Goal: Information Seeking & Learning: Learn about a topic

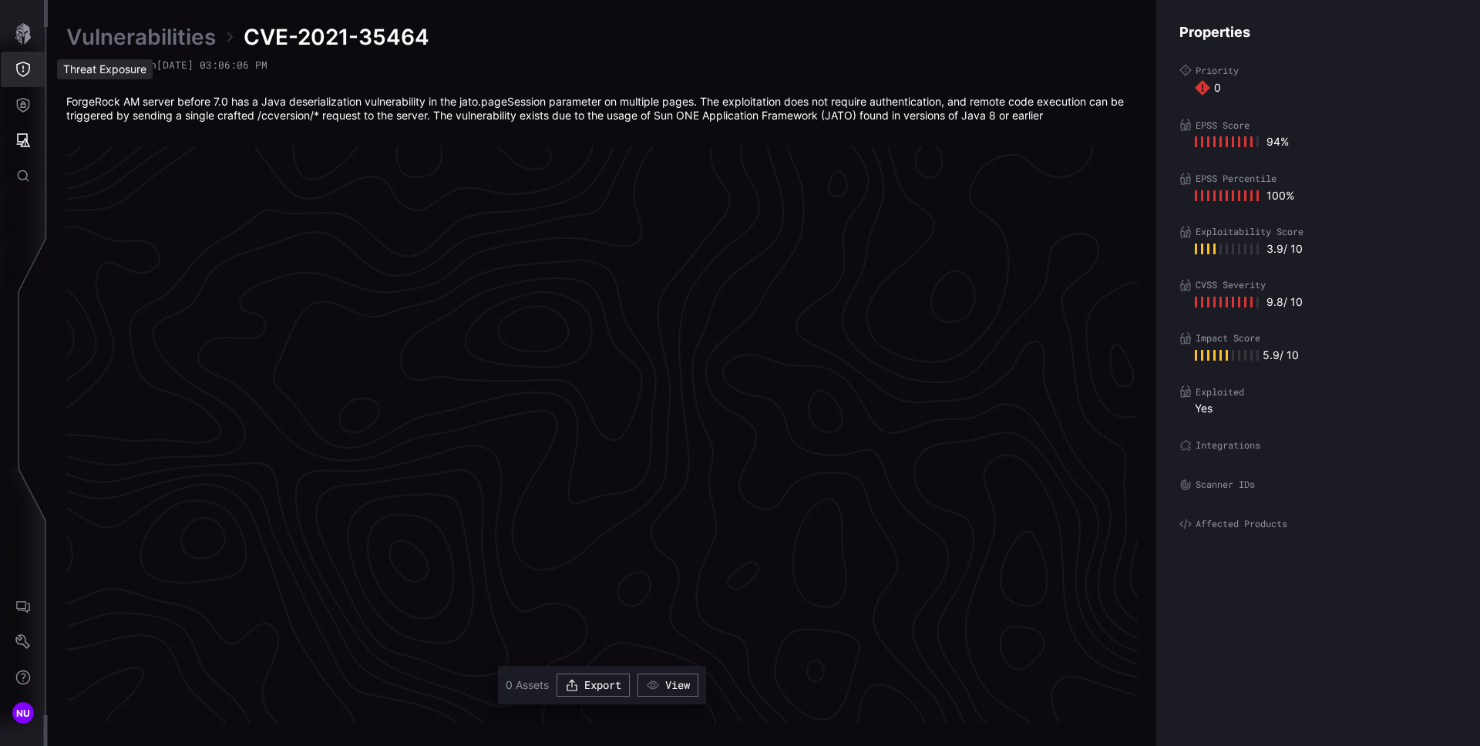
scroll to position [3186, 627]
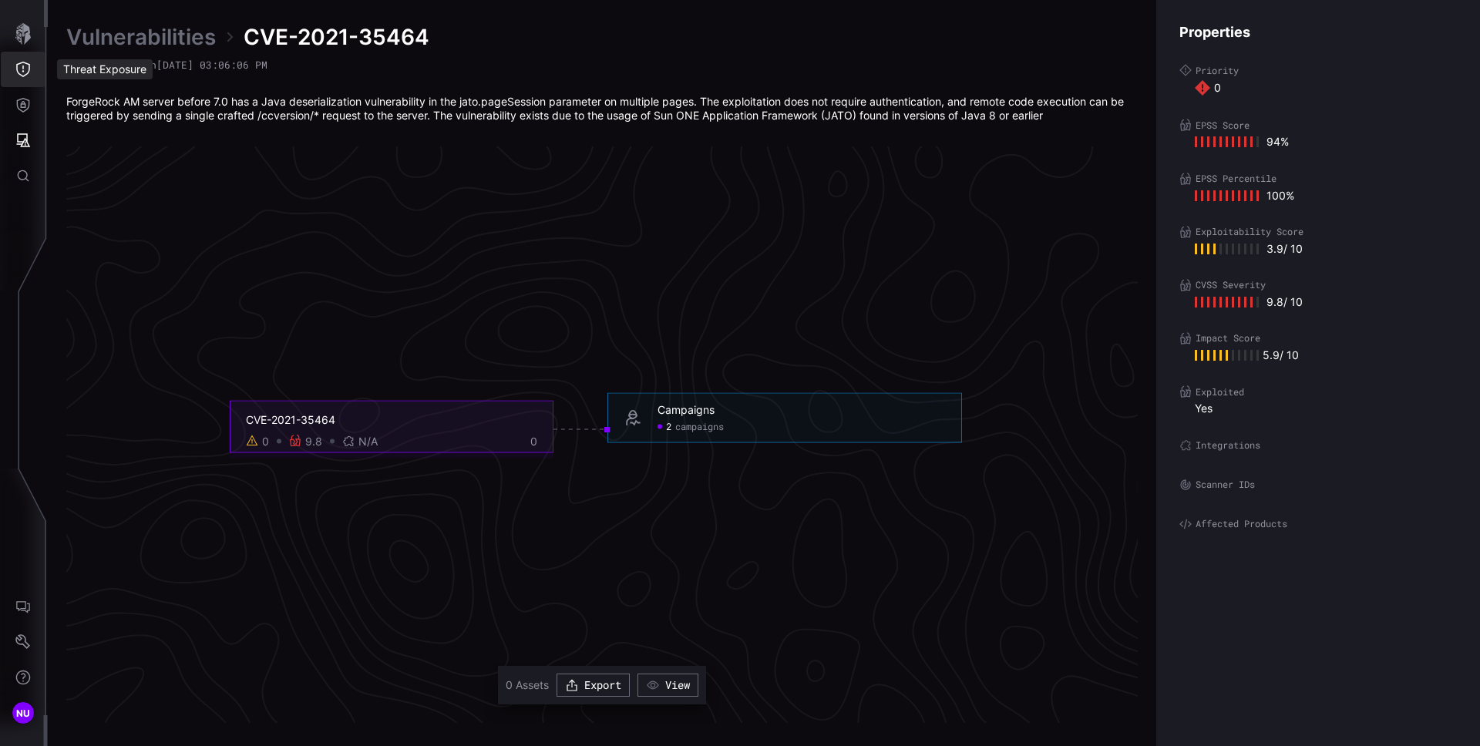
click at [20, 72] on icon "Threat Exposure" at bounding box center [22, 69] width 15 height 15
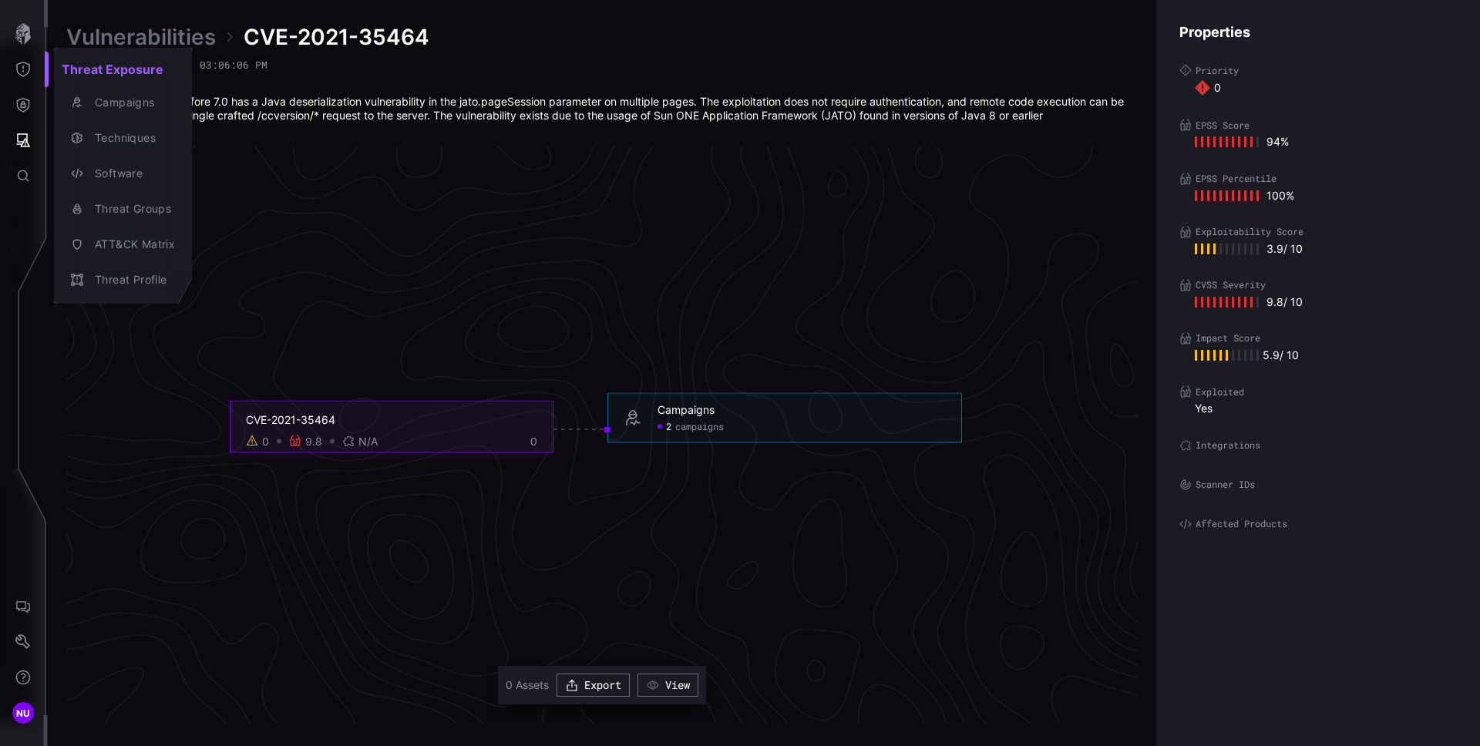
click at [208, 342] on div at bounding box center [740, 373] width 1480 height 746
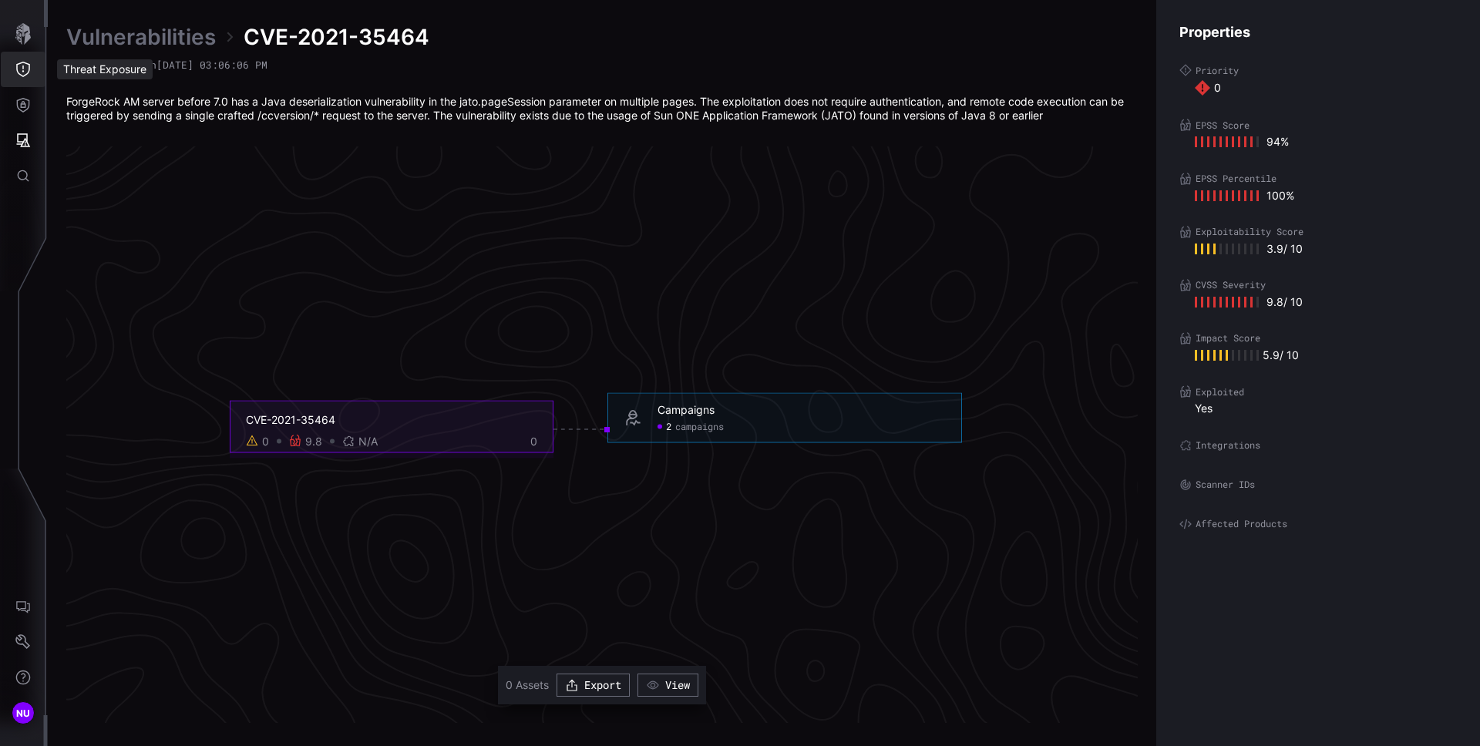
click at [23, 69] on icon "Threat Exposure" at bounding box center [23, 69] width 14 height 15
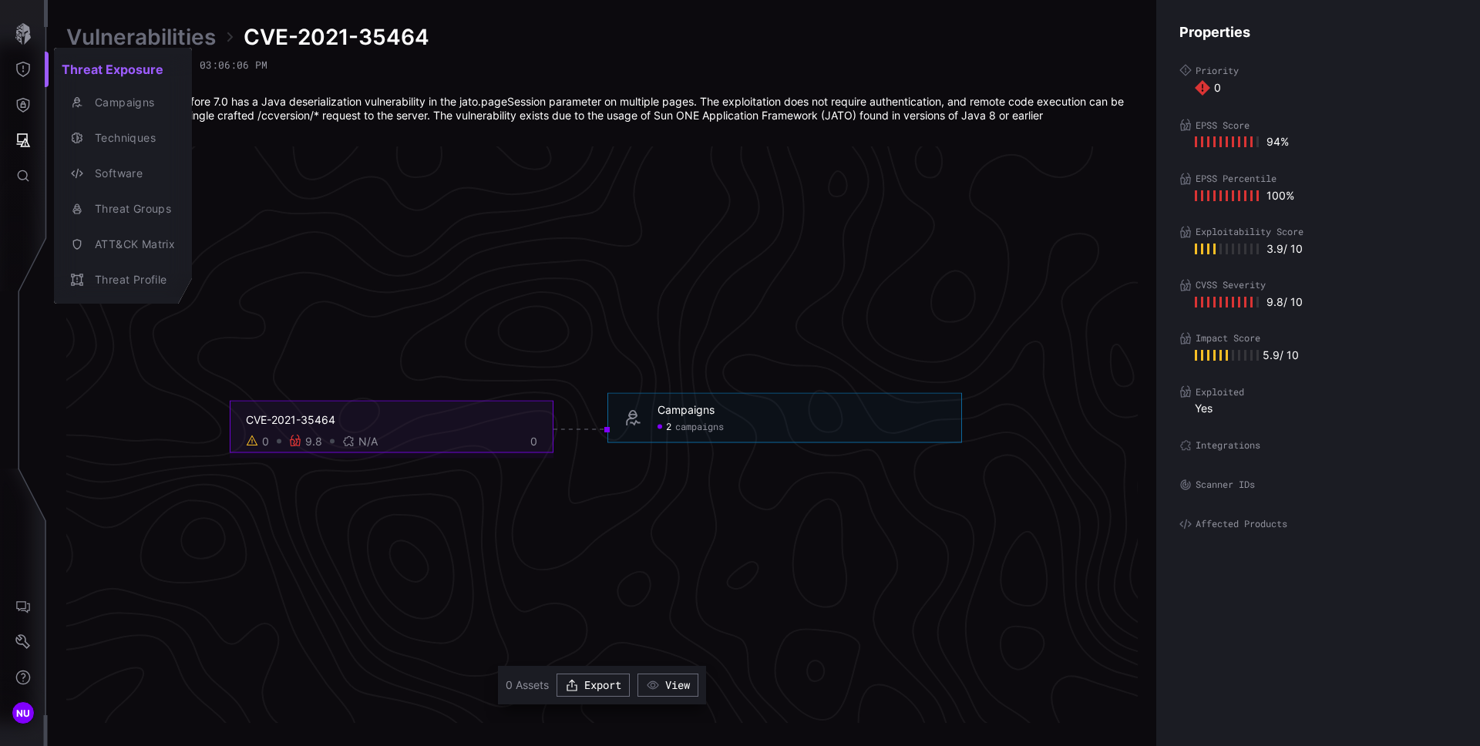
click at [519, 234] on div at bounding box center [740, 373] width 1480 height 746
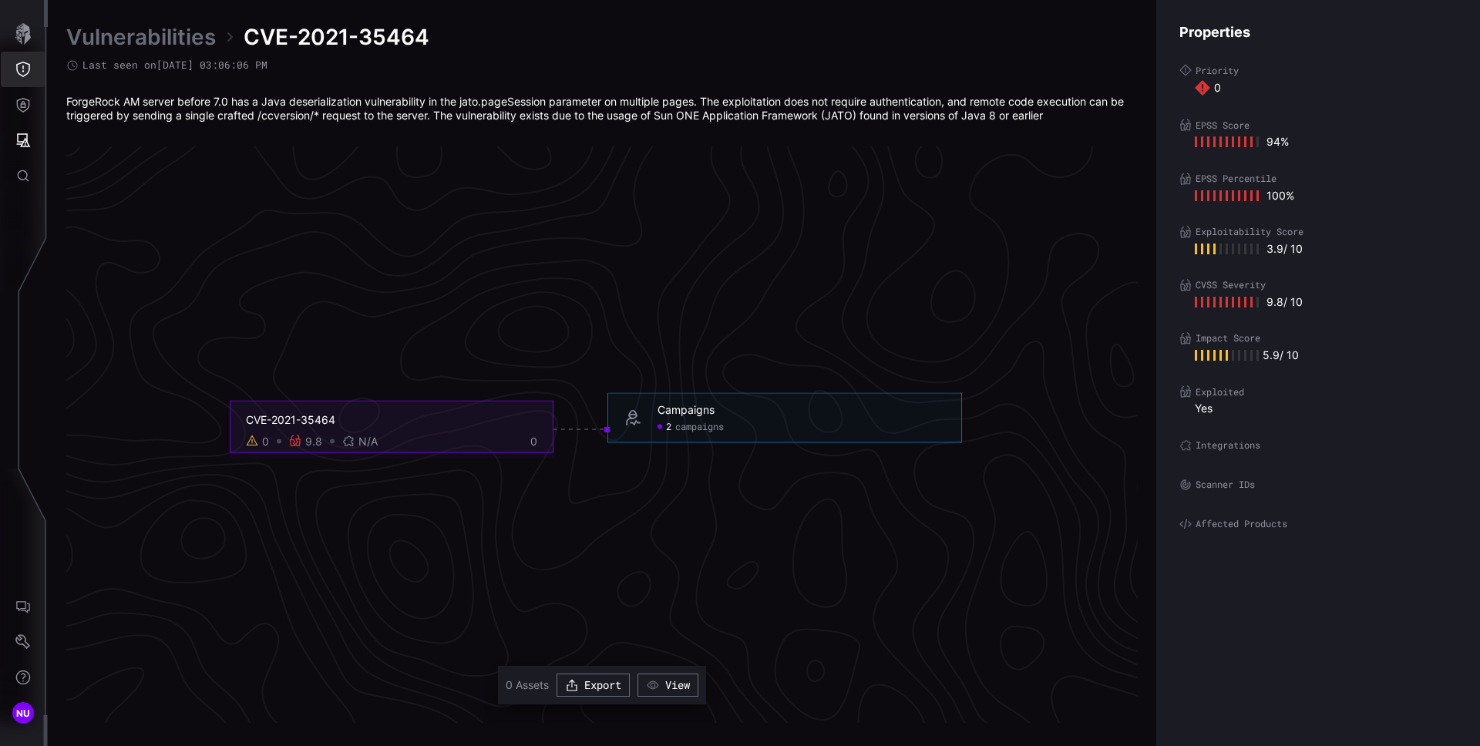
click at [25, 72] on icon "Threat Exposure" at bounding box center [22, 69] width 15 height 15
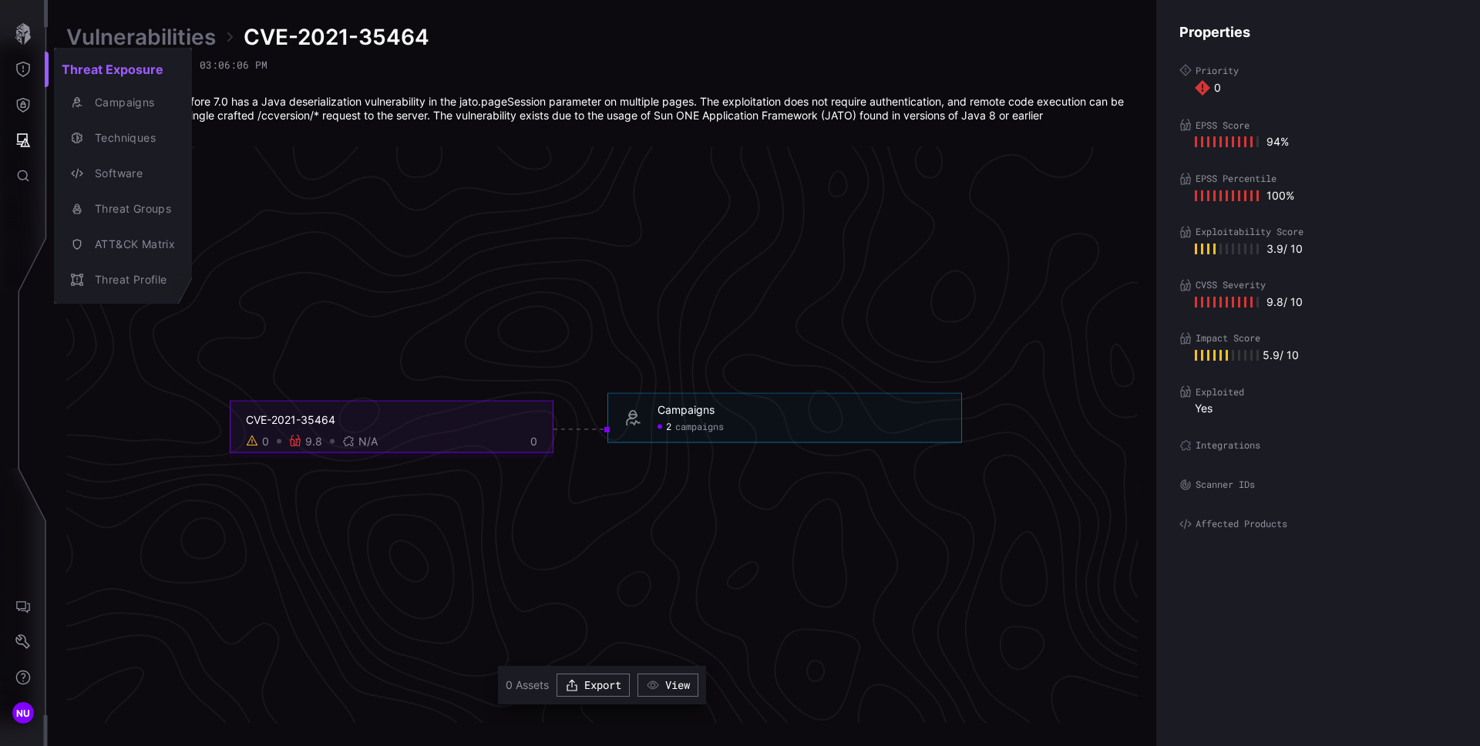
click at [23, 62] on div at bounding box center [740, 373] width 1480 height 746
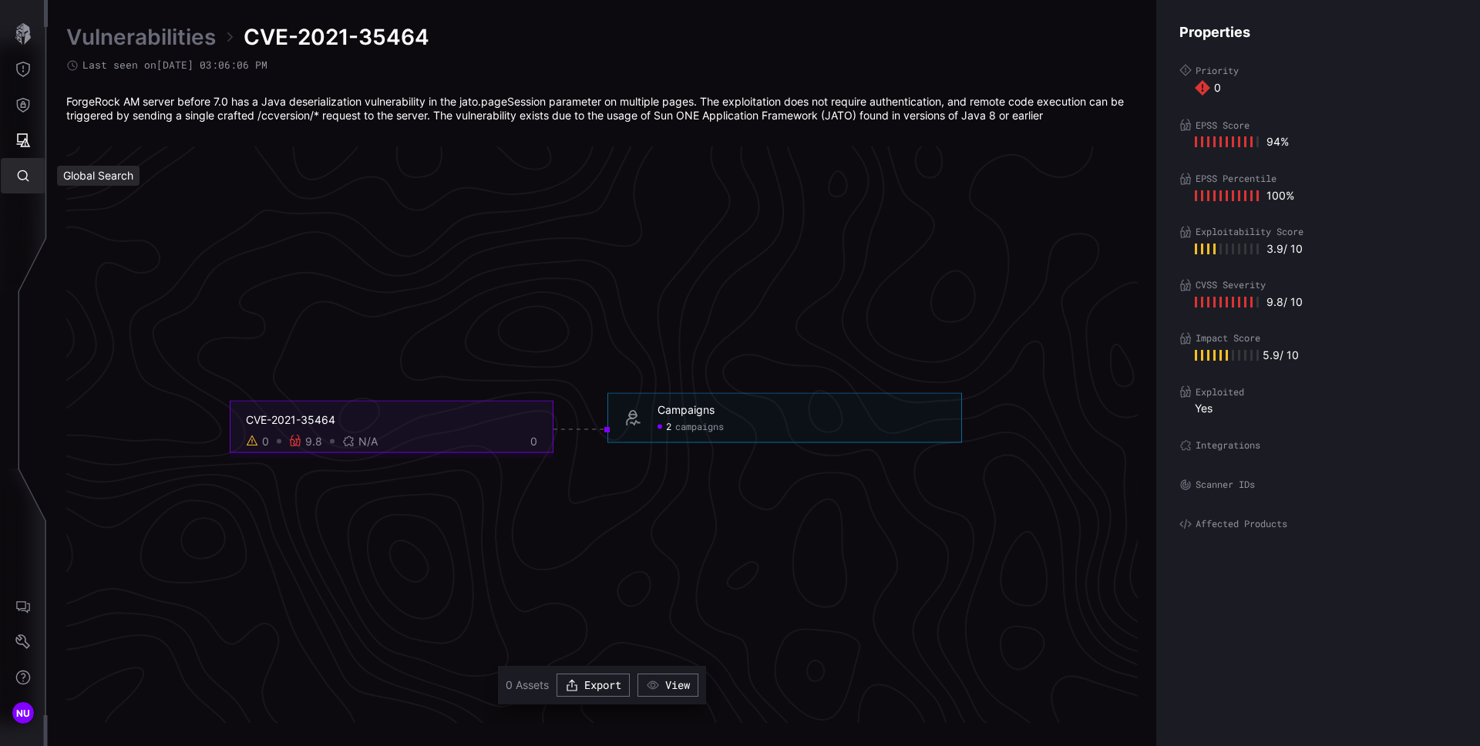
click at [24, 169] on icon "Global Search" at bounding box center [22, 175] width 15 height 15
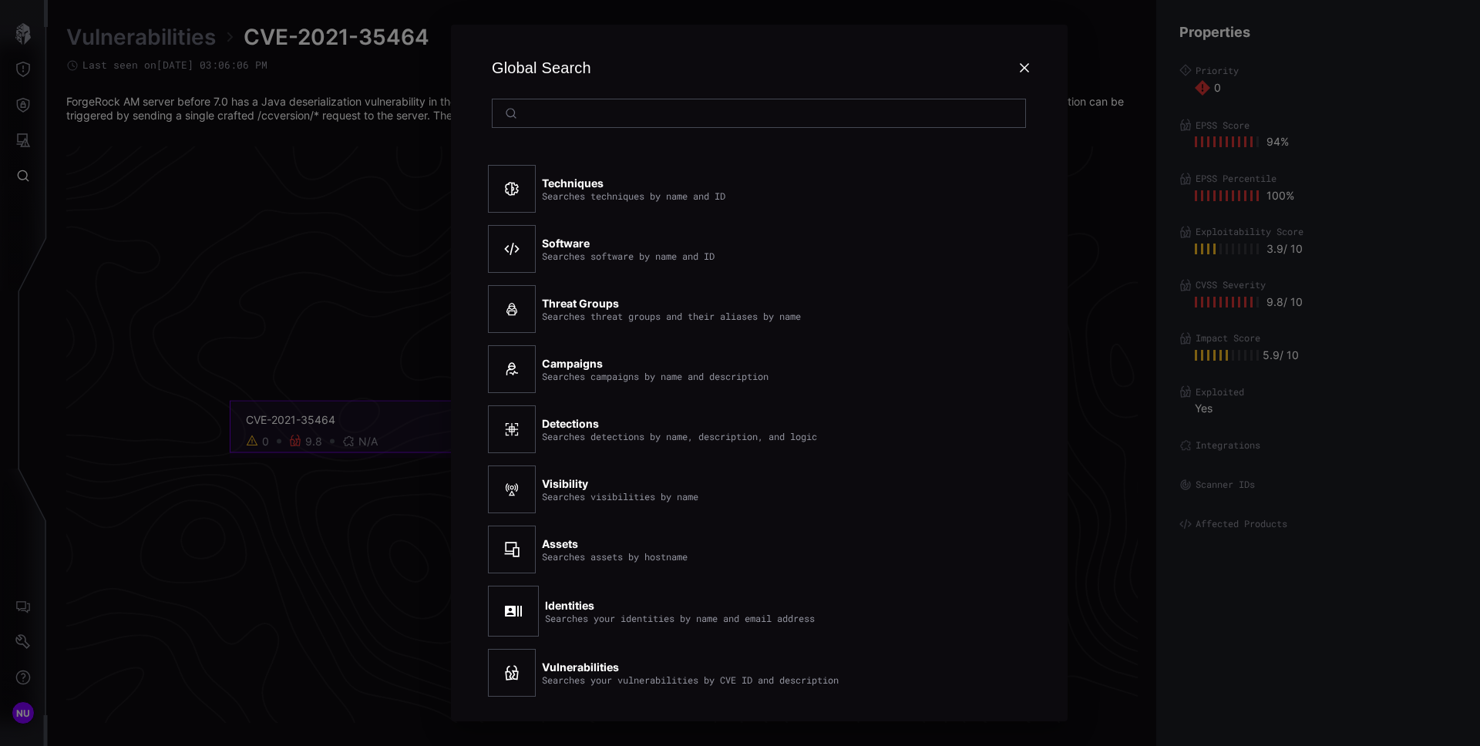
click at [718, 198] on div "Searches techniques by name and ID" at bounding box center [633, 195] width 183 height 11
copy div "Searches techniques by name and ID"
drag, startPoint x: 605, startPoint y: 240, endPoint x: 540, endPoint y: 237, distance: 64.8
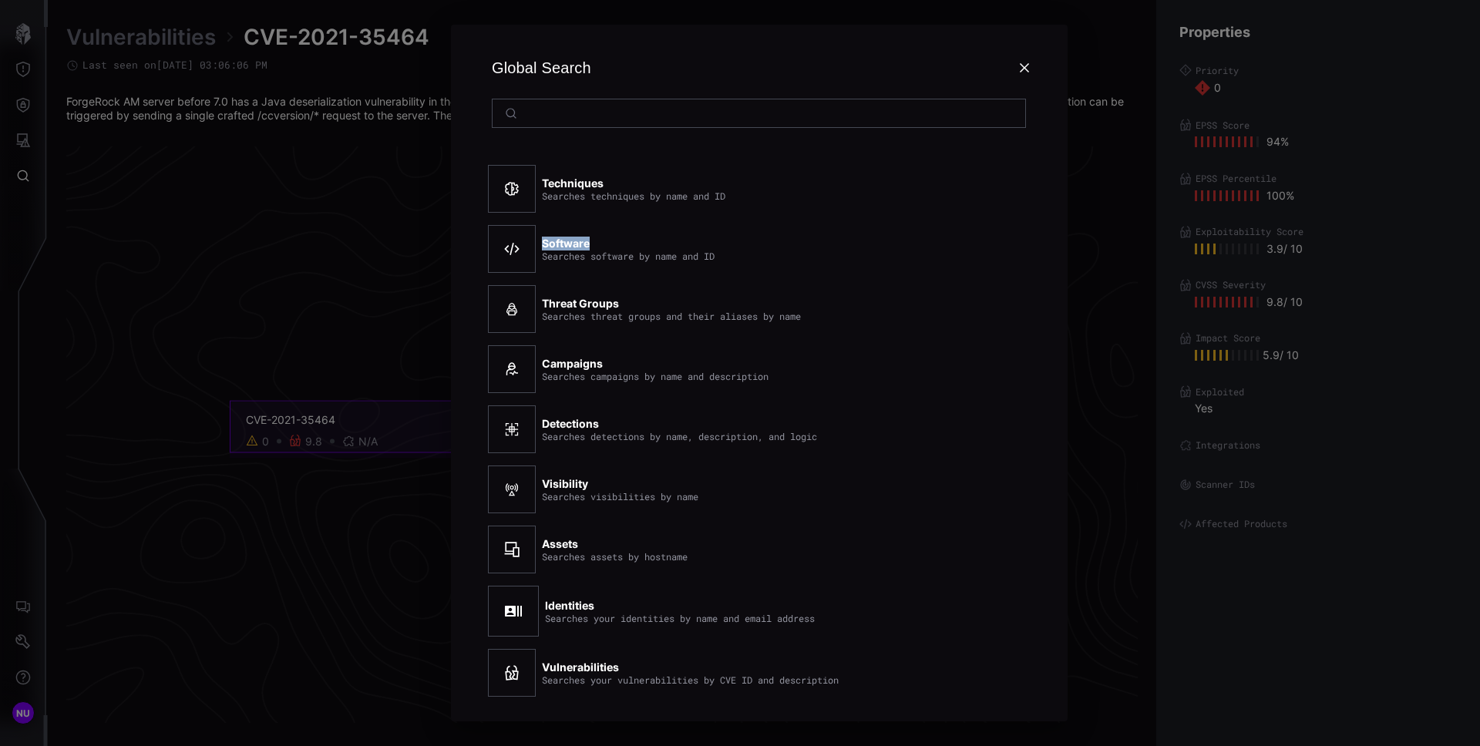
click at [540, 237] on div "Software Searches software by name and ID" at bounding box center [734, 249] width 493 height 60
copy strong "Software"
click at [694, 254] on div "Searches software by name and ID" at bounding box center [628, 255] width 173 height 11
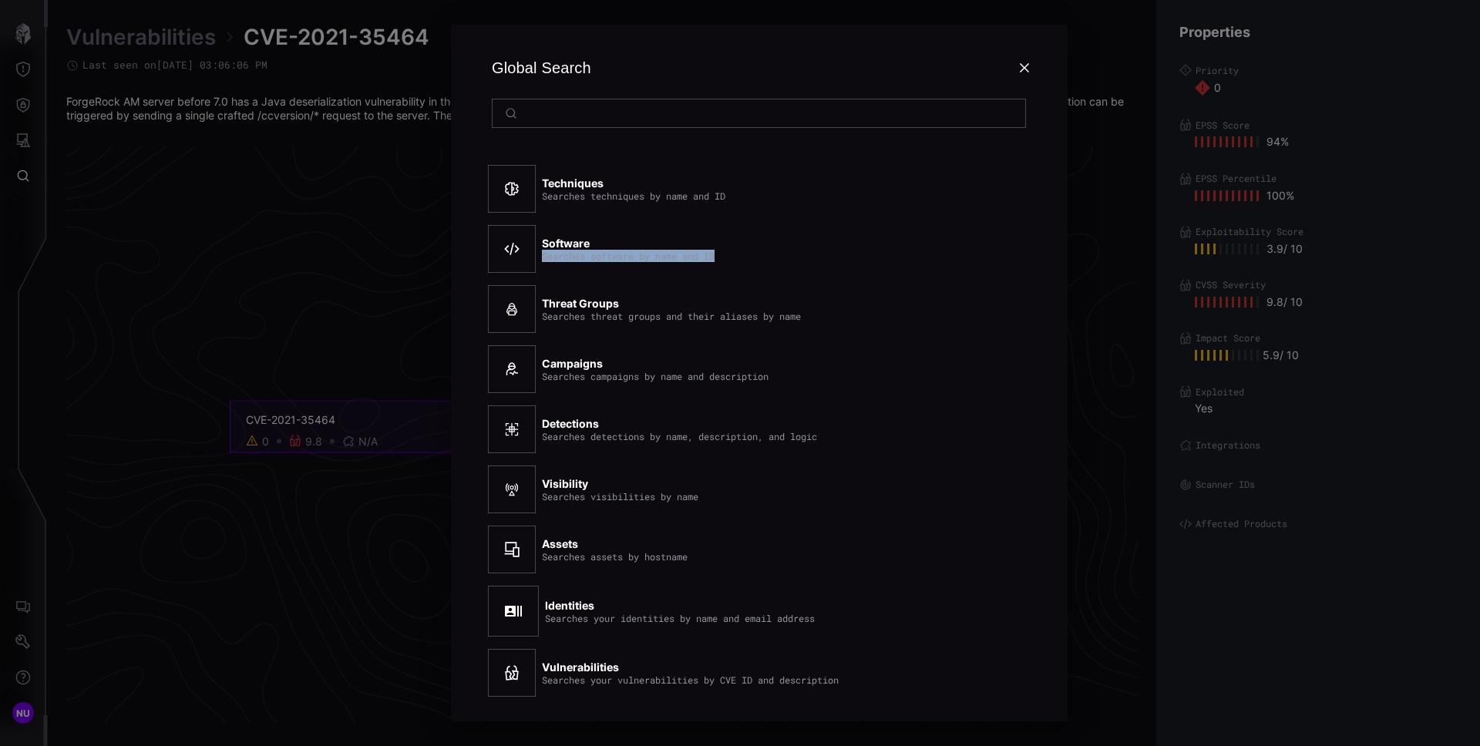
copy div "Searches software by name and ID"
drag, startPoint x: 634, startPoint y: 301, endPoint x: 539, endPoint y: 301, distance: 94.8
click at [539, 301] on div "Threat Groups Searches threat groups and their aliases by name" at bounding box center [734, 309] width 493 height 60
copy strong "Threat Groups"
click at [600, 314] on div "Searches threat groups and their aliases by name" at bounding box center [671, 316] width 259 height 11
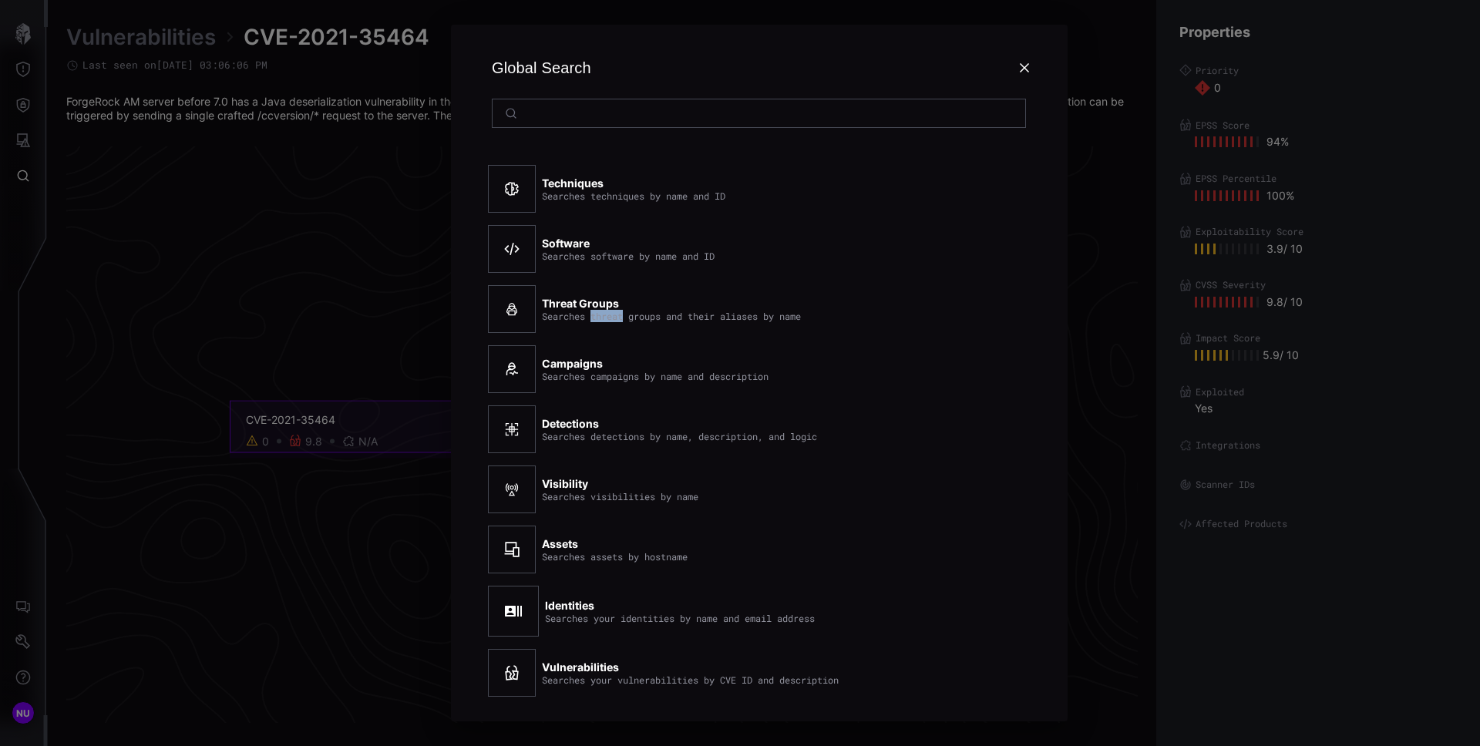
click at [600, 314] on div "Searches threat groups and their aliases by name" at bounding box center [671, 316] width 259 height 11
copy div "Searches threat groups and their aliases by name"
drag, startPoint x: 613, startPoint y: 361, endPoint x: 543, endPoint y: 365, distance: 70.2
click at [543, 365] on div "Campaigns Searches campaigns by name and description" at bounding box center [655, 369] width 227 height 25
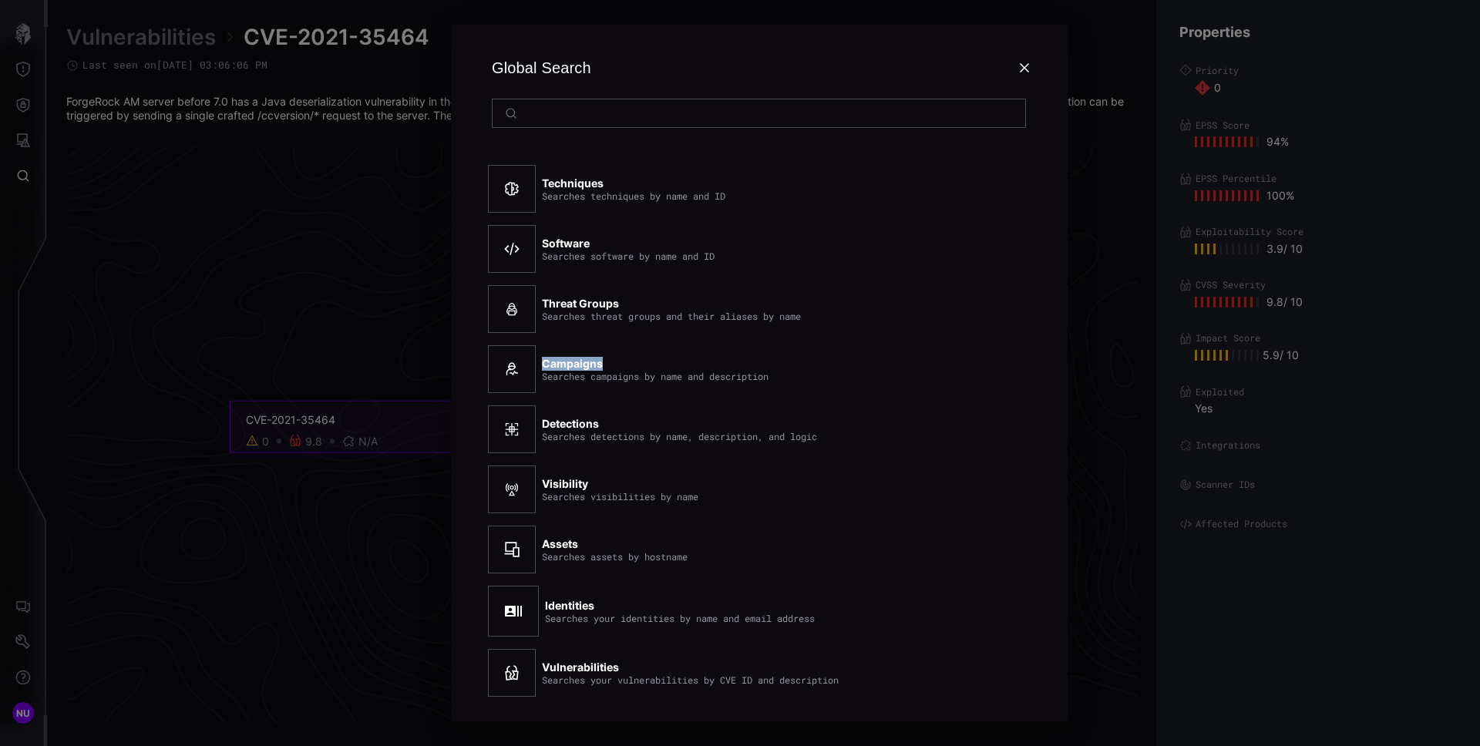
copy strong "Campaigns"
click at [725, 377] on div "Searches campaigns by name and description" at bounding box center [655, 376] width 227 height 11
copy div "Searches campaigns by name and description"
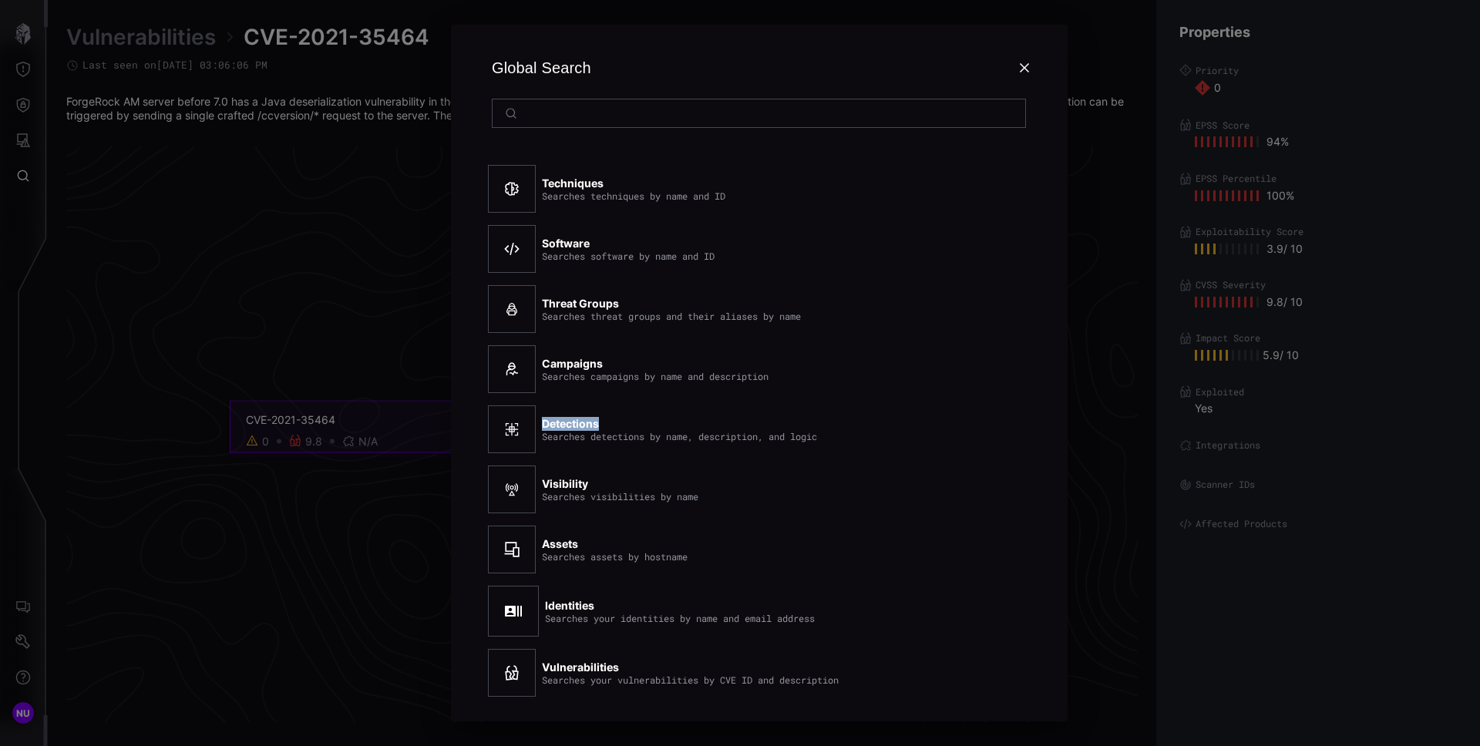
drag, startPoint x: 617, startPoint y: 423, endPoint x: 542, endPoint y: 425, distance: 74.8
click at [542, 425] on div "Detections Searches detections by name, description, and logic" at bounding box center [679, 429] width 275 height 25
copy strong "Detections"
click at [657, 431] on div "Searches detections by name, description, and logic" at bounding box center [679, 436] width 275 height 11
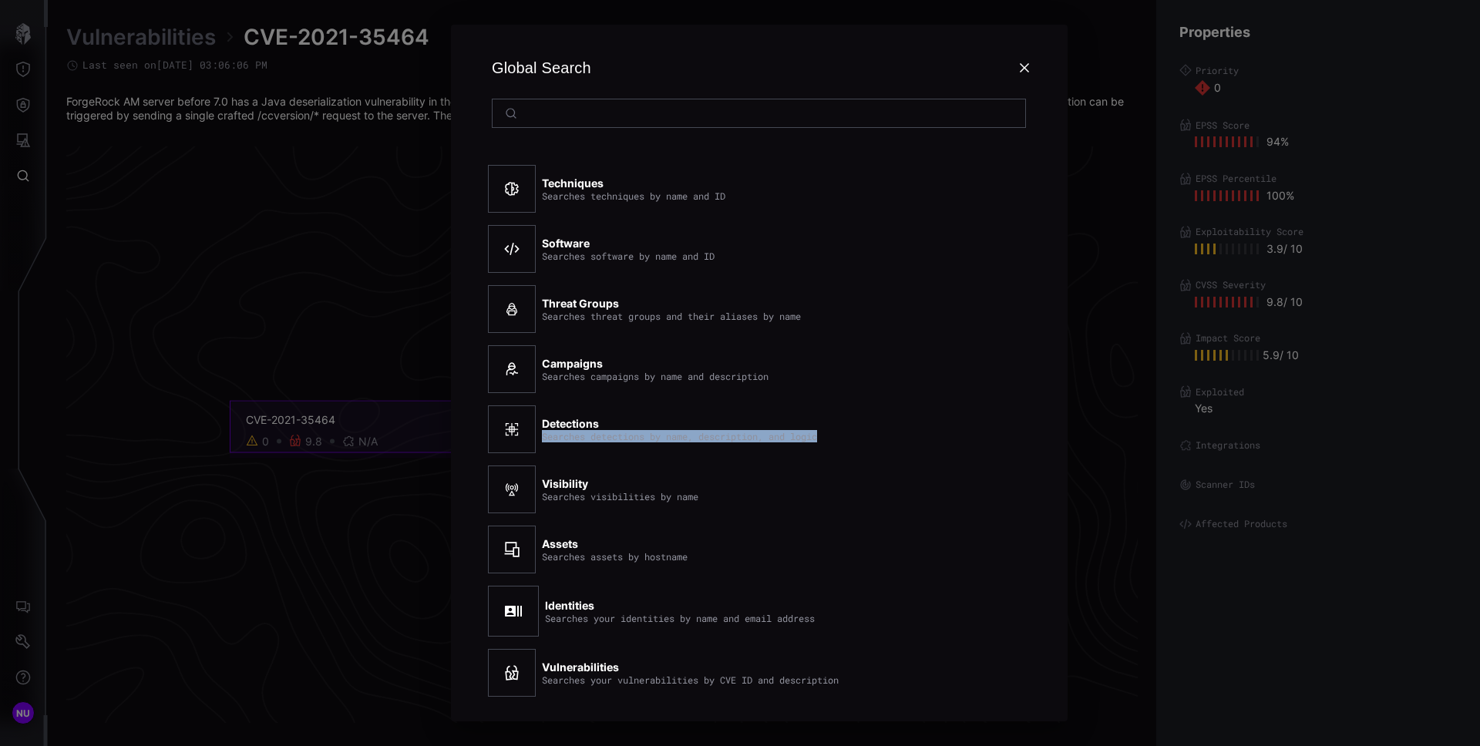
click at [657, 431] on div "Searches detections by name, description, and logic" at bounding box center [679, 436] width 275 height 11
copy div "Searches detections by name, description, and logic"
drag, startPoint x: 588, startPoint y: 486, endPoint x: 542, endPoint y: 483, distance: 46.3
click at [542, 483] on div "Visibility Searches visibilities by name" at bounding box center [620, 489] width 156 height 25
copy strong "Visibility"
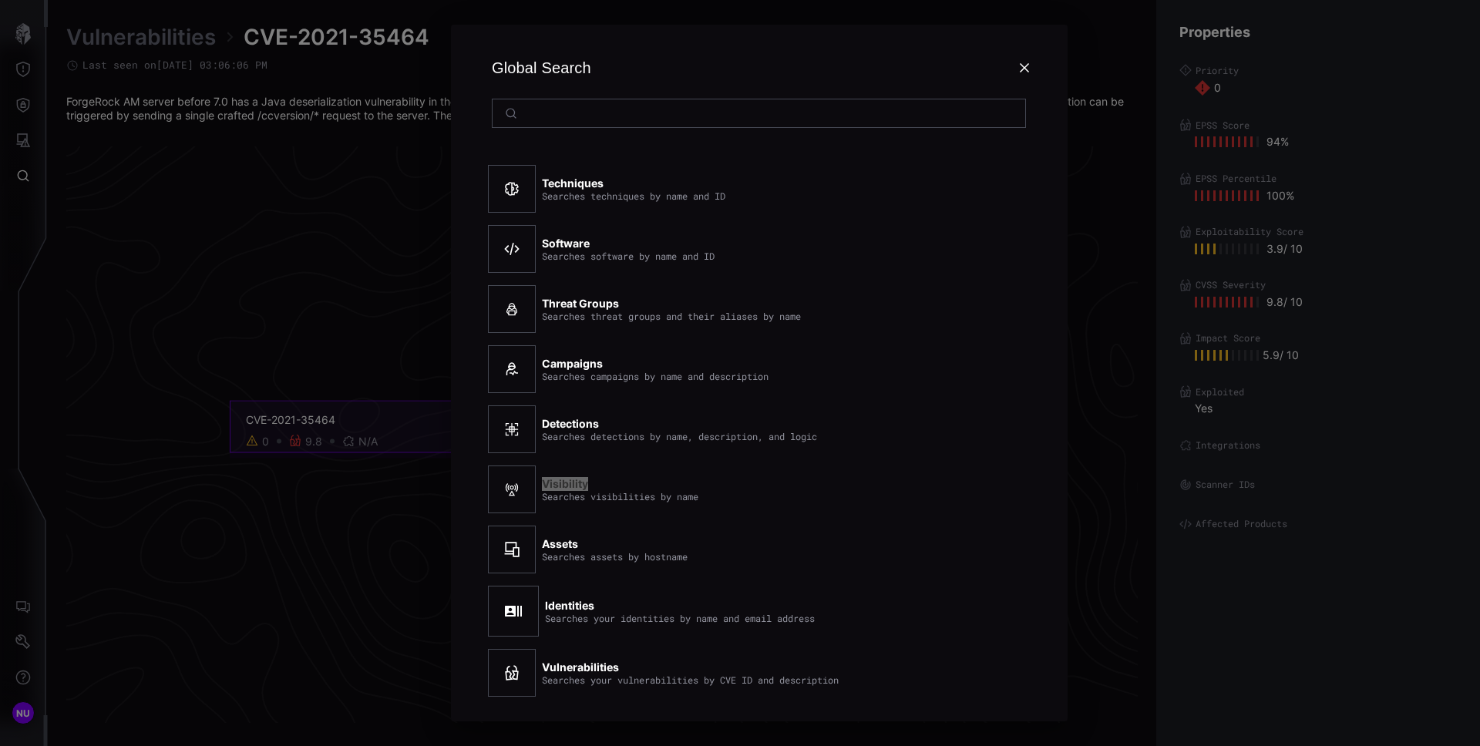
click at [617, 498] on div "Searches visibilities by name" at bounding box center [620, 496] width 156 height 11
click at [563, 543] on strong "Assets" at bounding box center [560, 543] width 36 height 13
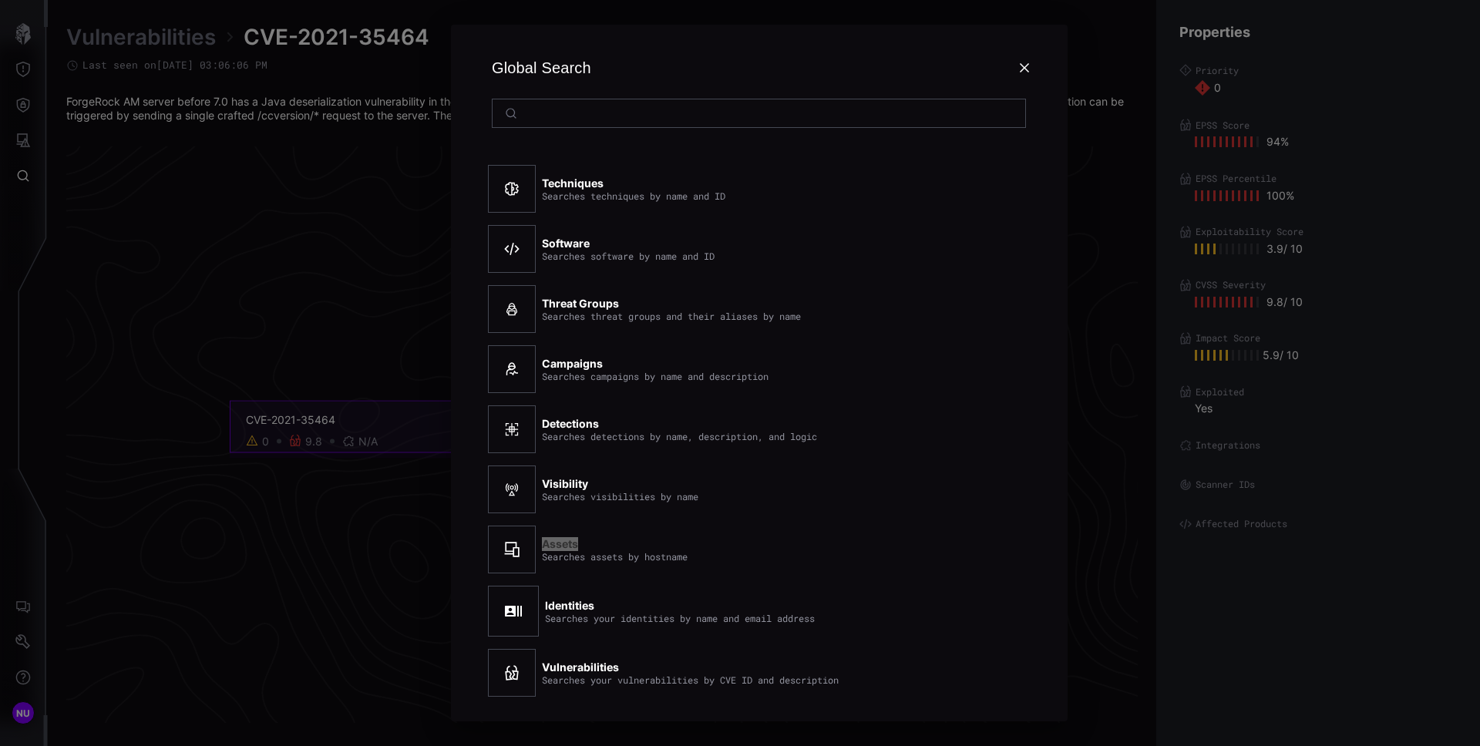
click at [590, 557] on div "Searches assets by hostname" at bounding box center [615, 556] width 146 height 11
drag, startPoint x: 617, startPoint y: 606, endPoint x: 543, endPoint y: 608, distance: 74.0
click at [543, 608] on div "Identities Searches your identities by name and email address" at bounding box center [734, 611] width 493 height 63
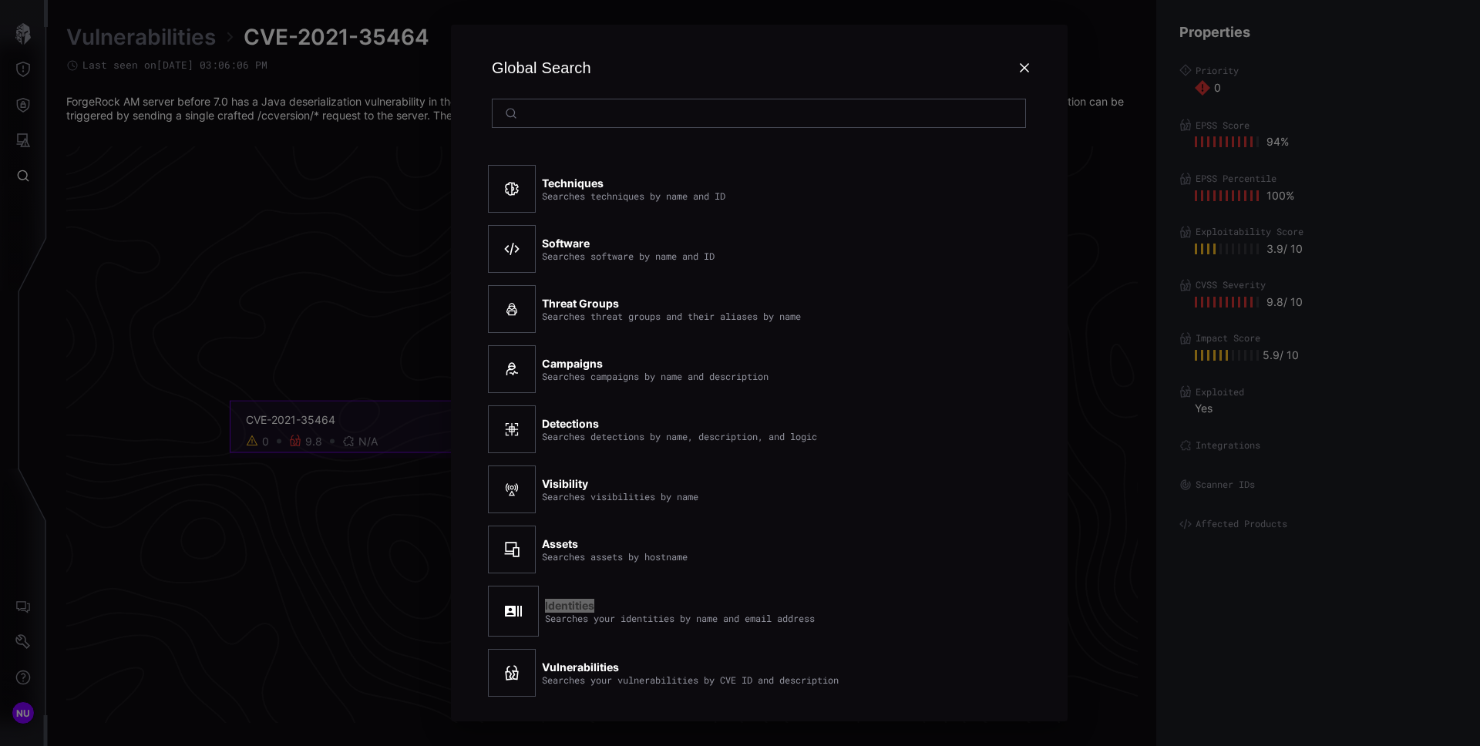
click at [611, 622] on div "Searches your identities by name and email address" at bounding box center [680, 618] width 270 height 11
click at [600, 666] on strong "Vulnerabilities" at bounding box center [580, 667] width 77 height 13
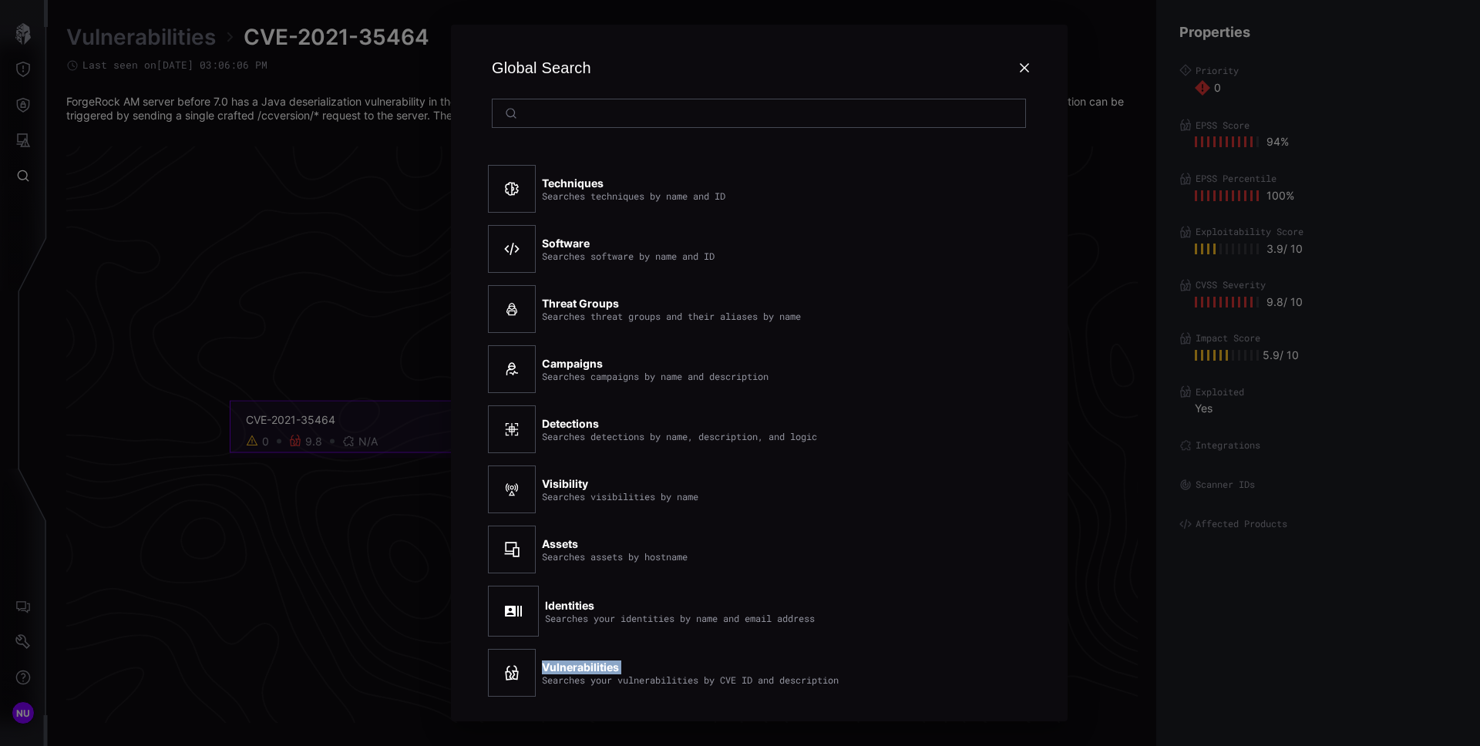
click at [600, 666] on strong "Vulnerabilities" at bounding box center [580, 667] width 77 height 13
click at [667, 680] on div "Searches your vulnerabilities by CVE ID and description" at bounding box center [690, 679] width 297 height 11
click at [1023, 73] on icon at bounding box center [1024, 68] width 12 height 12
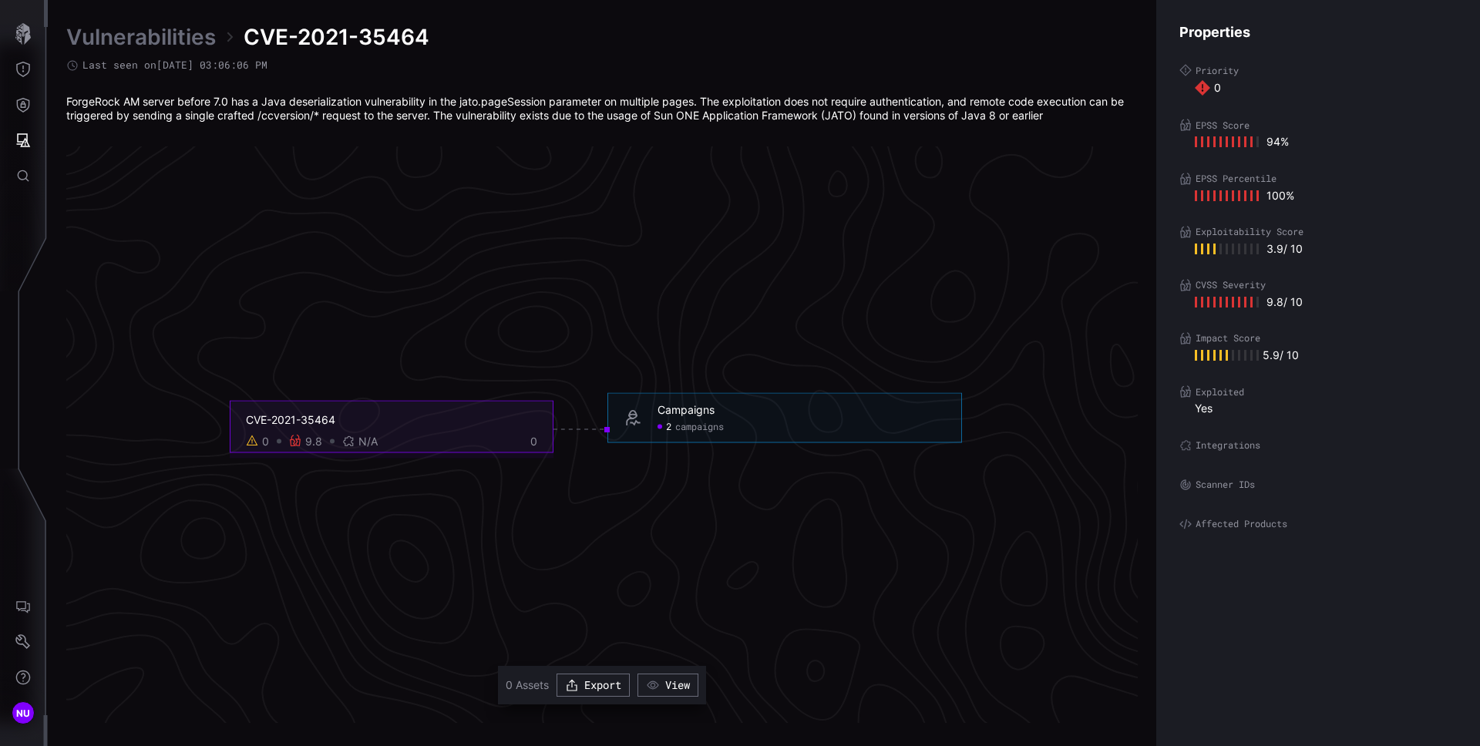
click at [704, 332] on icon "CVE-2021-35464 0 9.8 N/A 0 Campaigns 2 campaigns Campaigns - 2 campaigns" at bounding box center [596, 429] width 2312 height 6937
click at [24, 59] on button "Threat Exposure" at bounding box center [23, 69] width 45 height 35
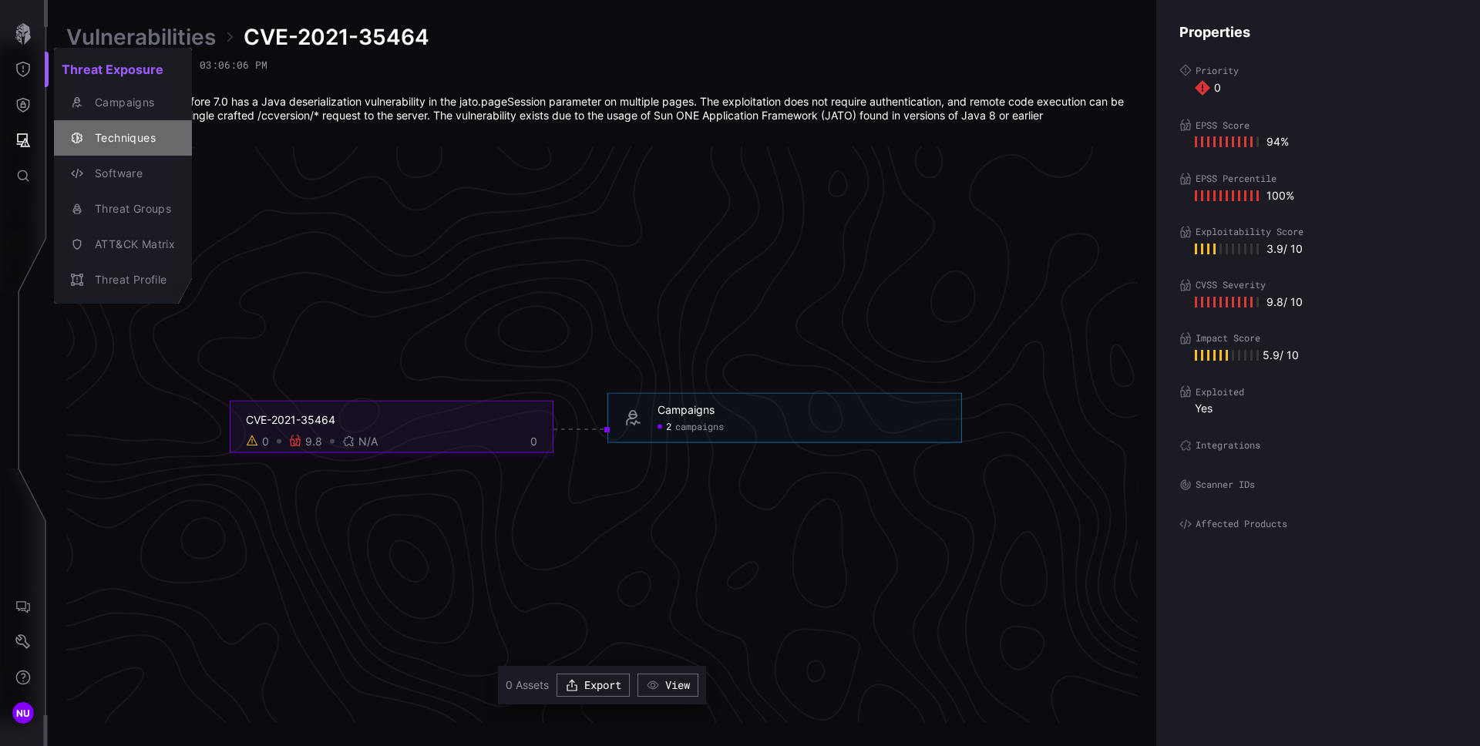
click at [124, 141] on div "Techniques" at bounding box center [131, 138] width 88 height 19
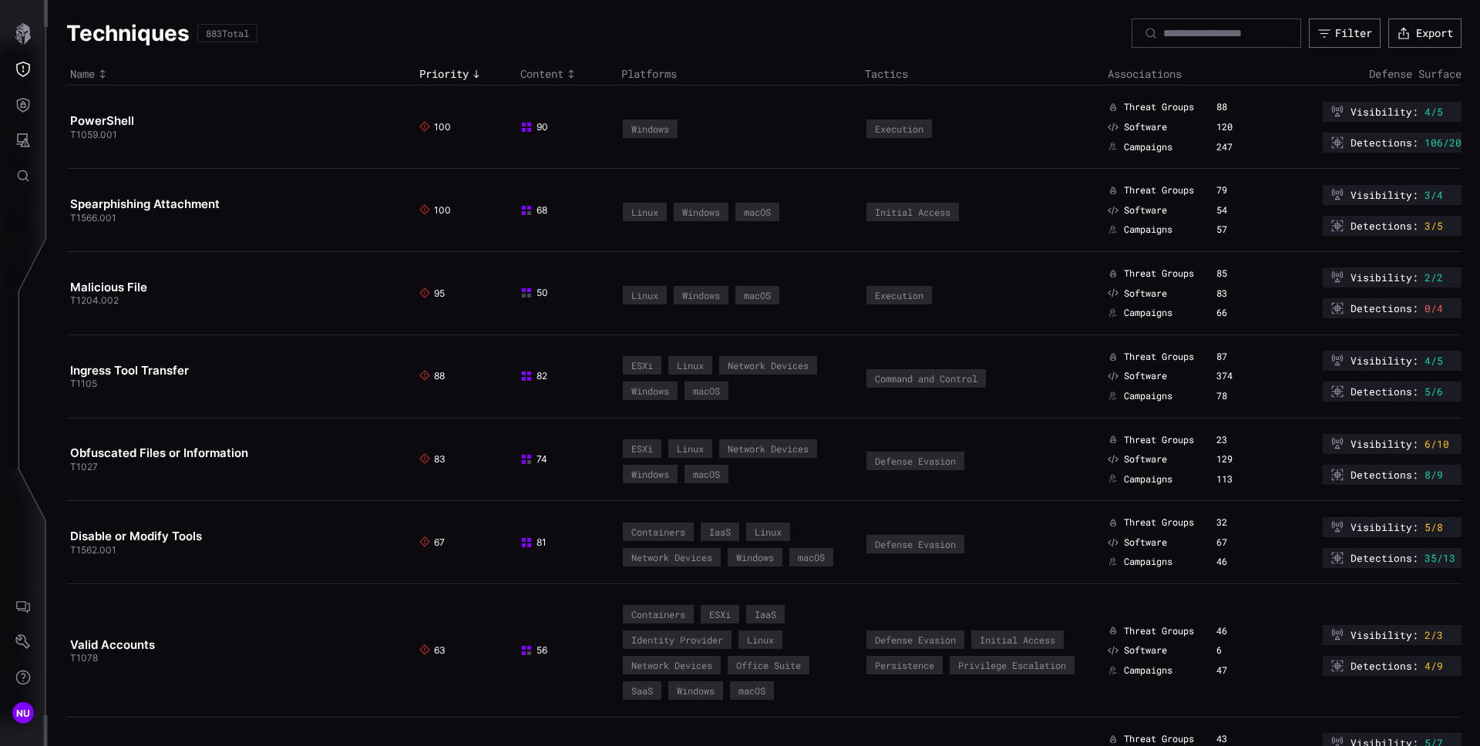
click at [101, 129] on span "T1059.001" at bounding box center [93, 135] width 47 height 12
click at [108, 118] on link "PowerShell" at bounding box center [102, 120] width 64 height 15
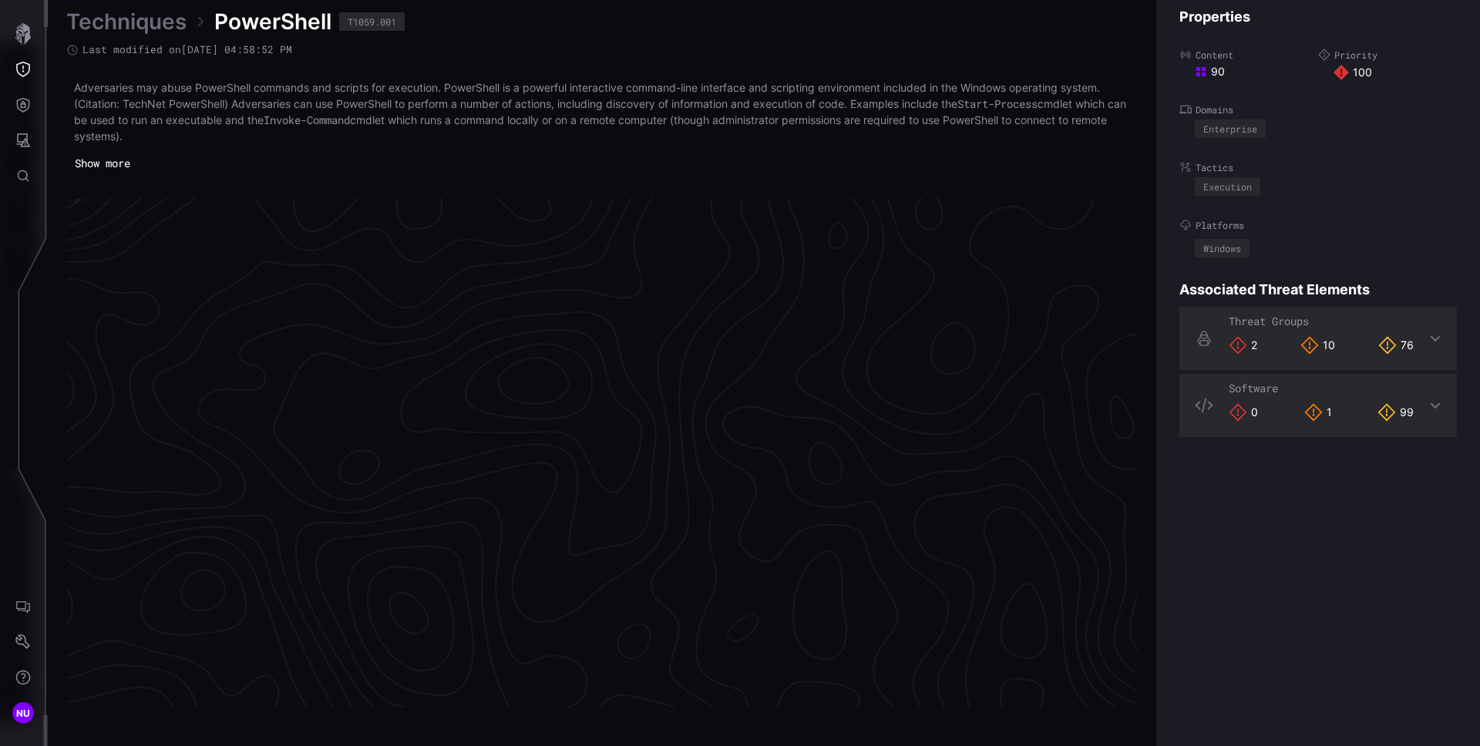
scroll to position [3219, 627]
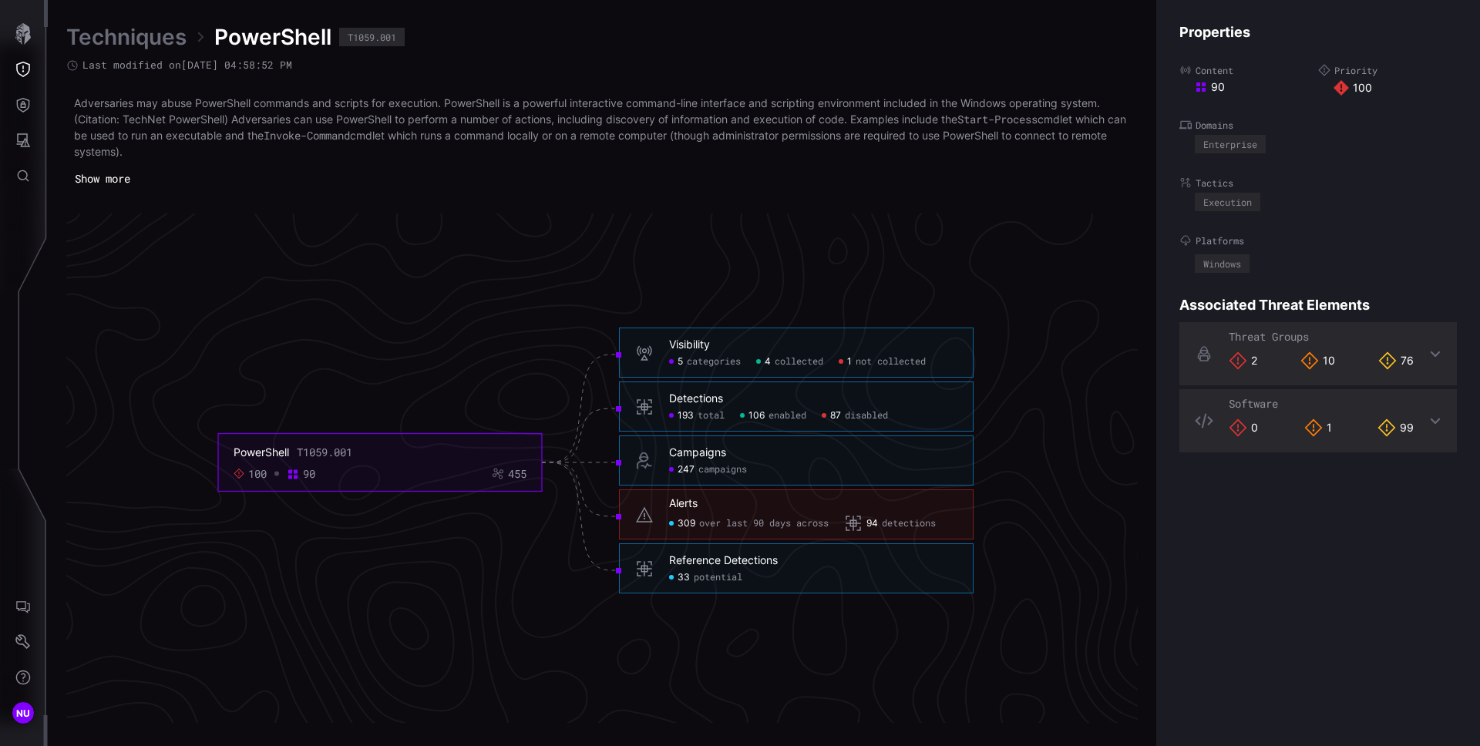
click at [714, 551] on div "Reference Detections 33 potential" at bounding box center [796, 568] width 355 height 50
click at [687, 575] on span "33" at bounding box center [683, 578] width 12 height 12
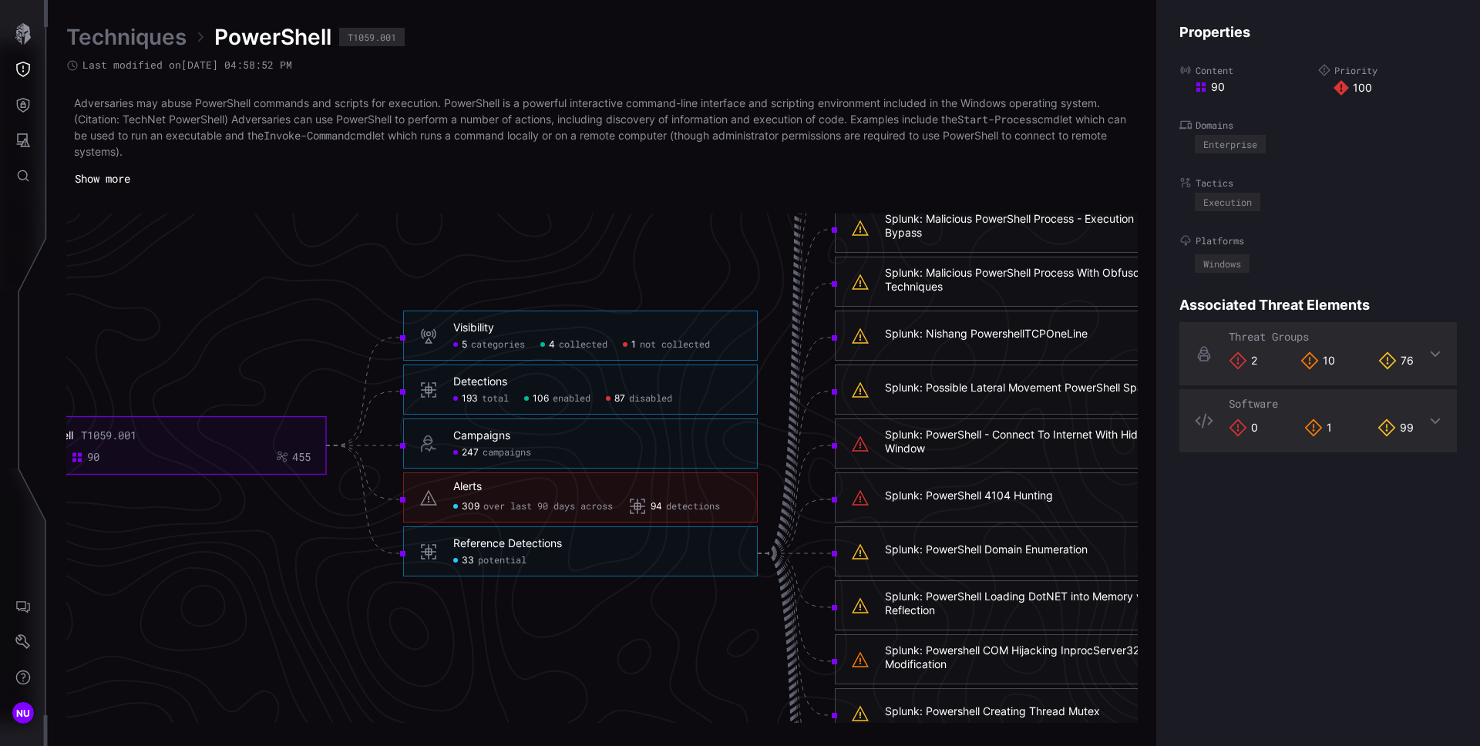
scroll to position [3101, 627]
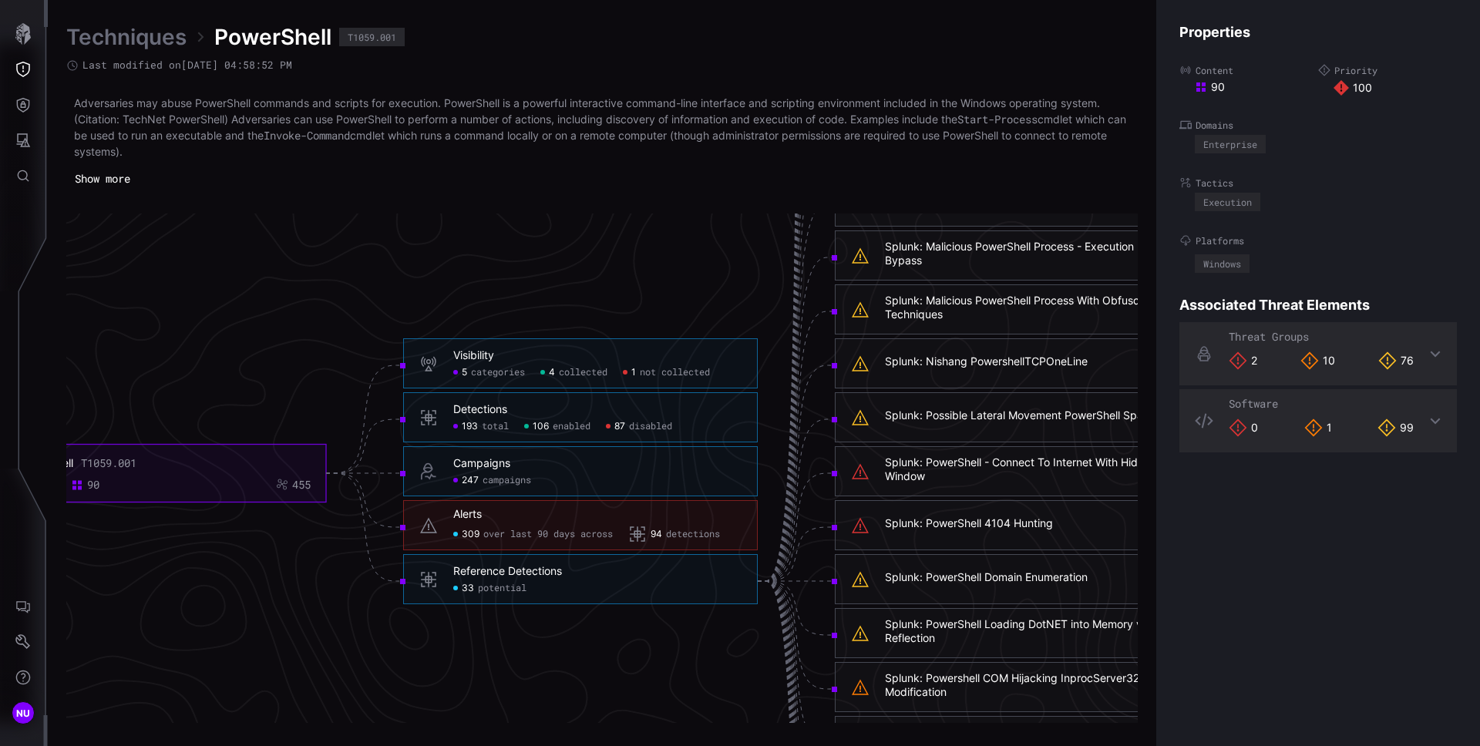
click at [472, 411] on div "Detections" at bounding box center [480, 410] width 54 height 14
click at [466, 426] on span "193" at bounding box center [470, 427] width 16 height 12
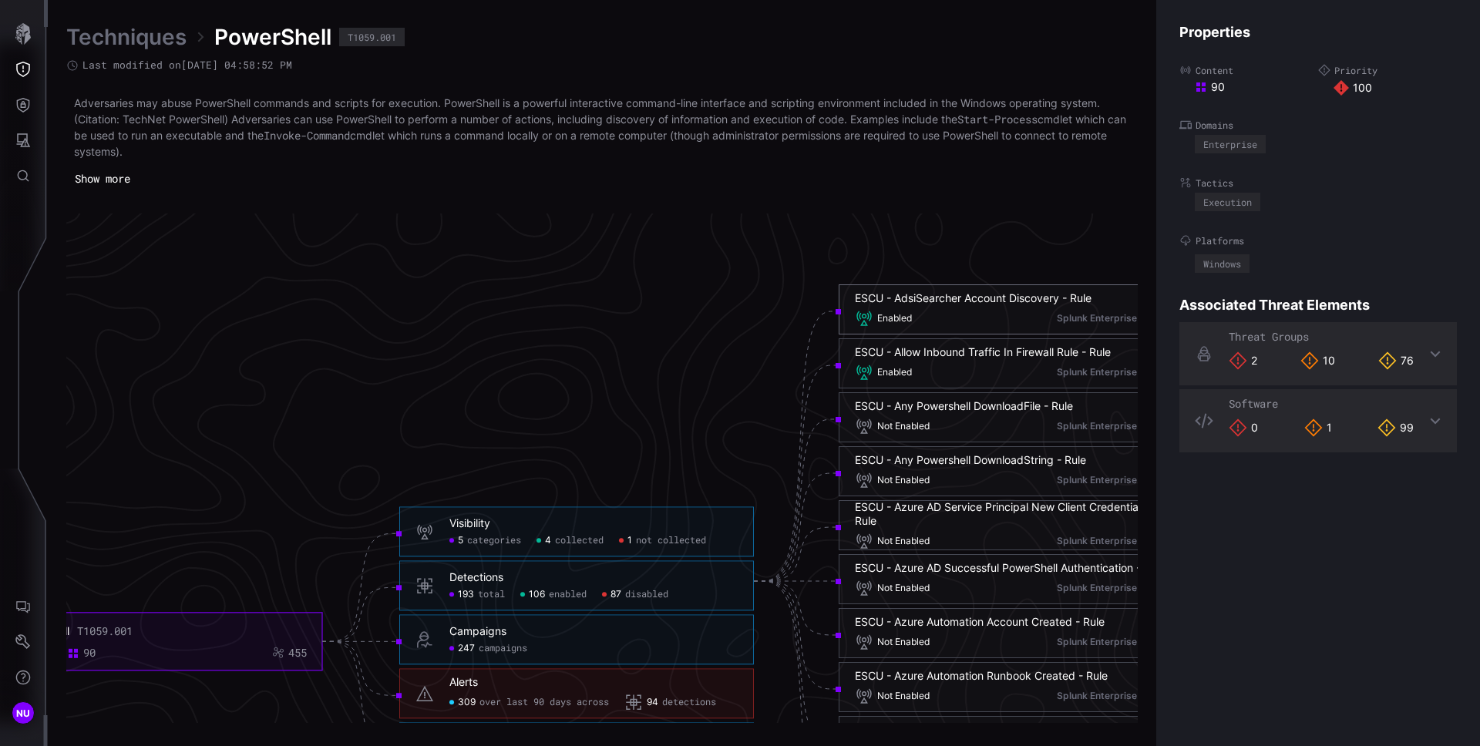
drag, startPoint x: 938, startPoint y: 295, endPoint x: 950, endPoint y: 291, distance: 12.2
click at [950, 291] on div "ESCU - AdsiSearcher Account Discovery - Rule" at bounding box center [973, 298] width 237 height 14
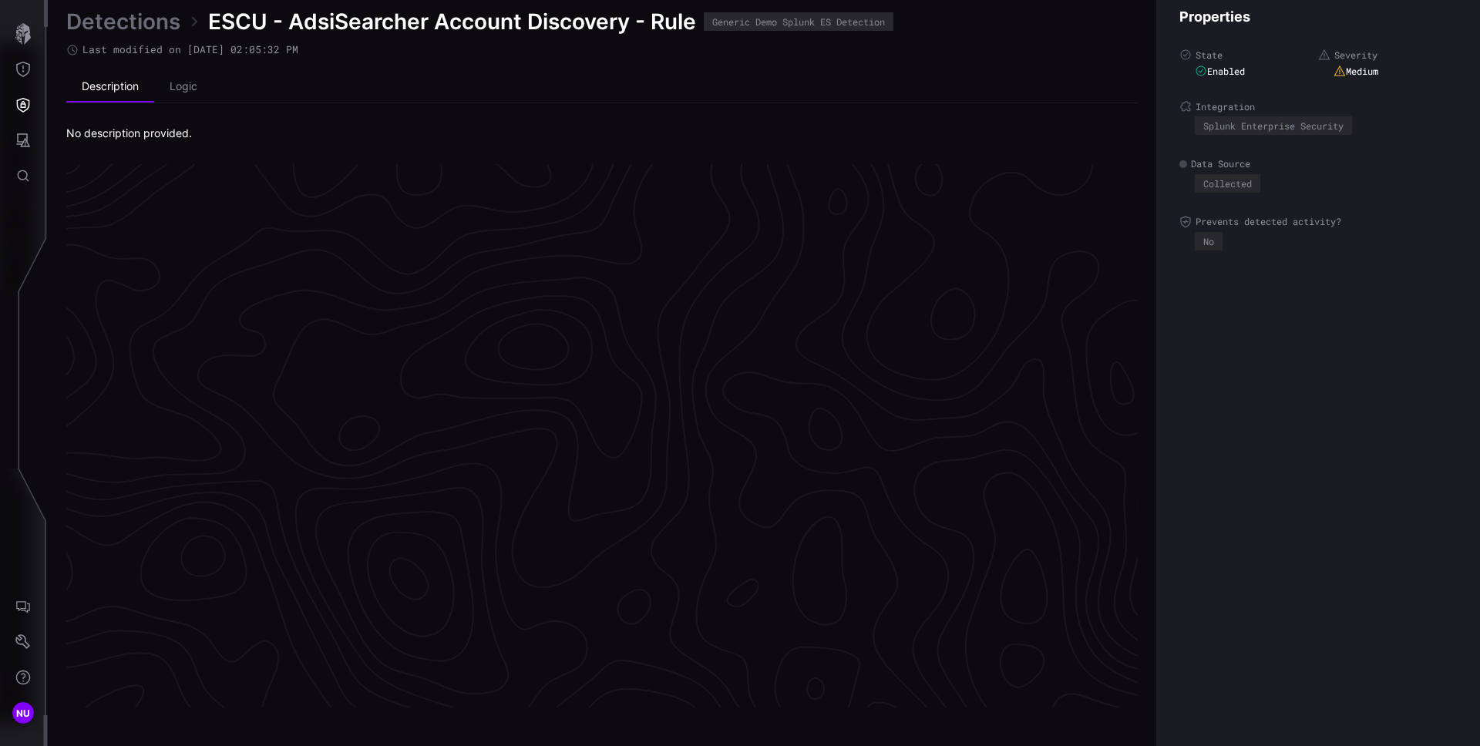
scroll to position [3203, 627]
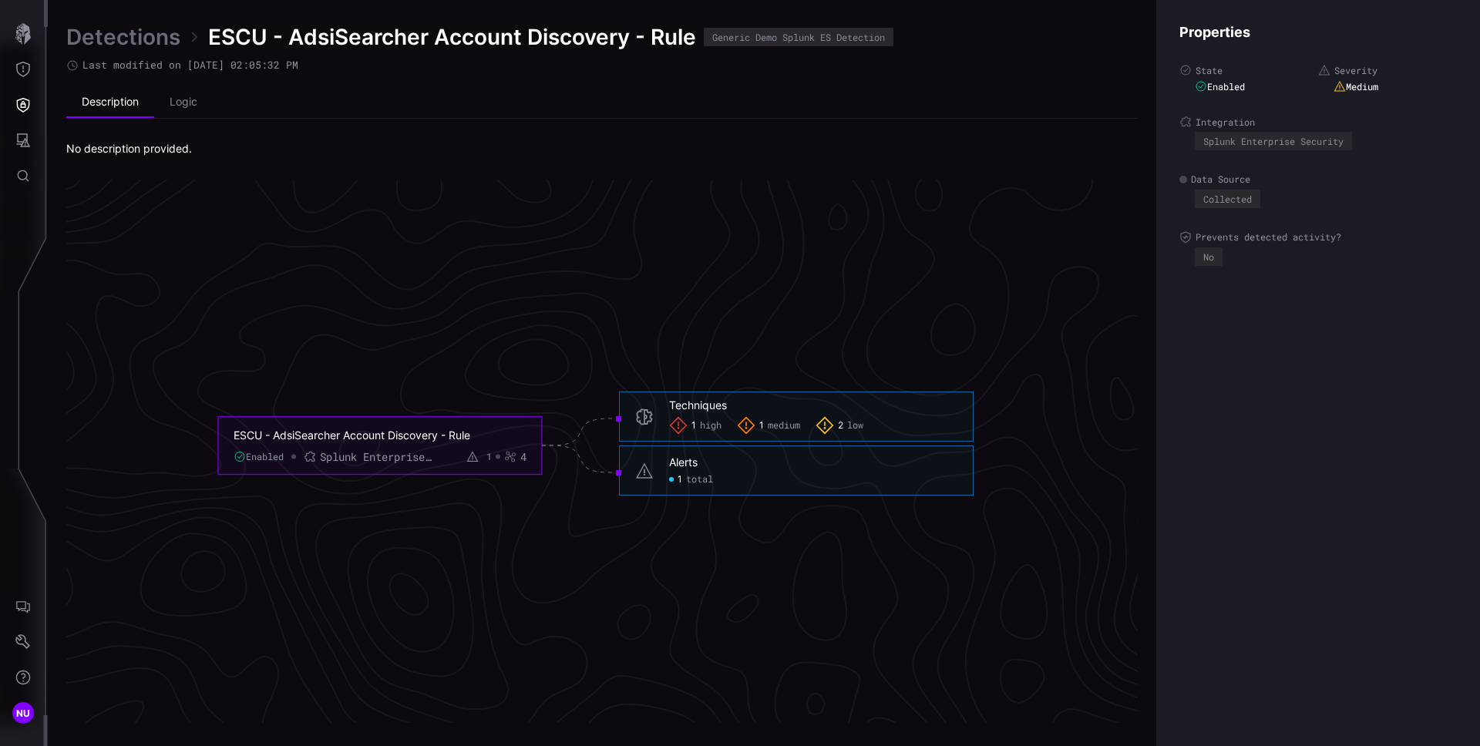
click at [471, 460] on icon at bounding box center [472, 456] width 12 height 12
click at [563, 496] on icon "ESCU - AdsiSearcher Account Discovery - Rule Enabled Splunk Enterprise Security…" at bounding box center [596, 445] width 2312 height 6937
click at [476, 459] on icon at bounding box center [473, 456] width 12 height 11
click at [488, 455] on div "1" at bounding box center [488, 457] width 5 height 12
click at [475, 459] on icon at bounding box center [472, 456] width 12 height 12
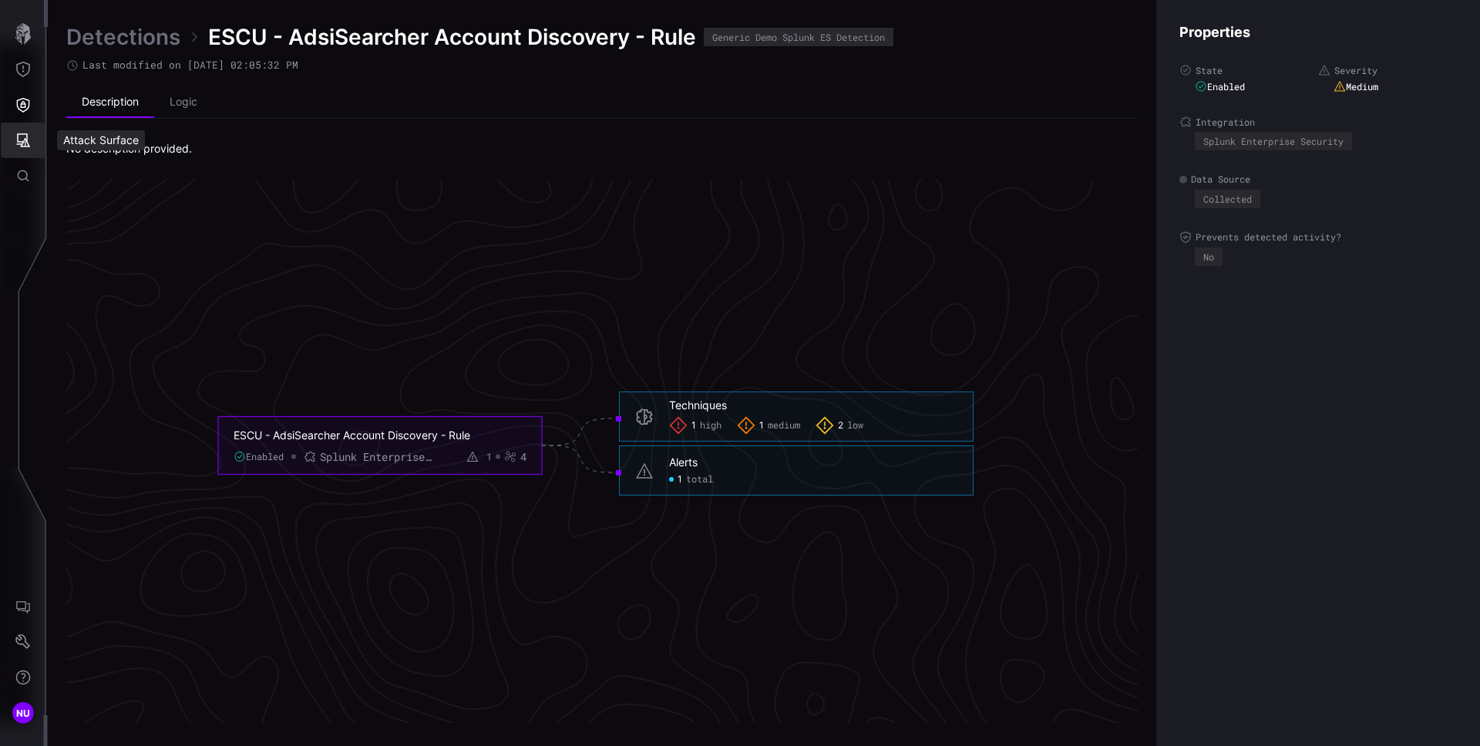
click at [22, 147] on icon "Attack Surface" at bounding box center [22, 140] width 15 height 15
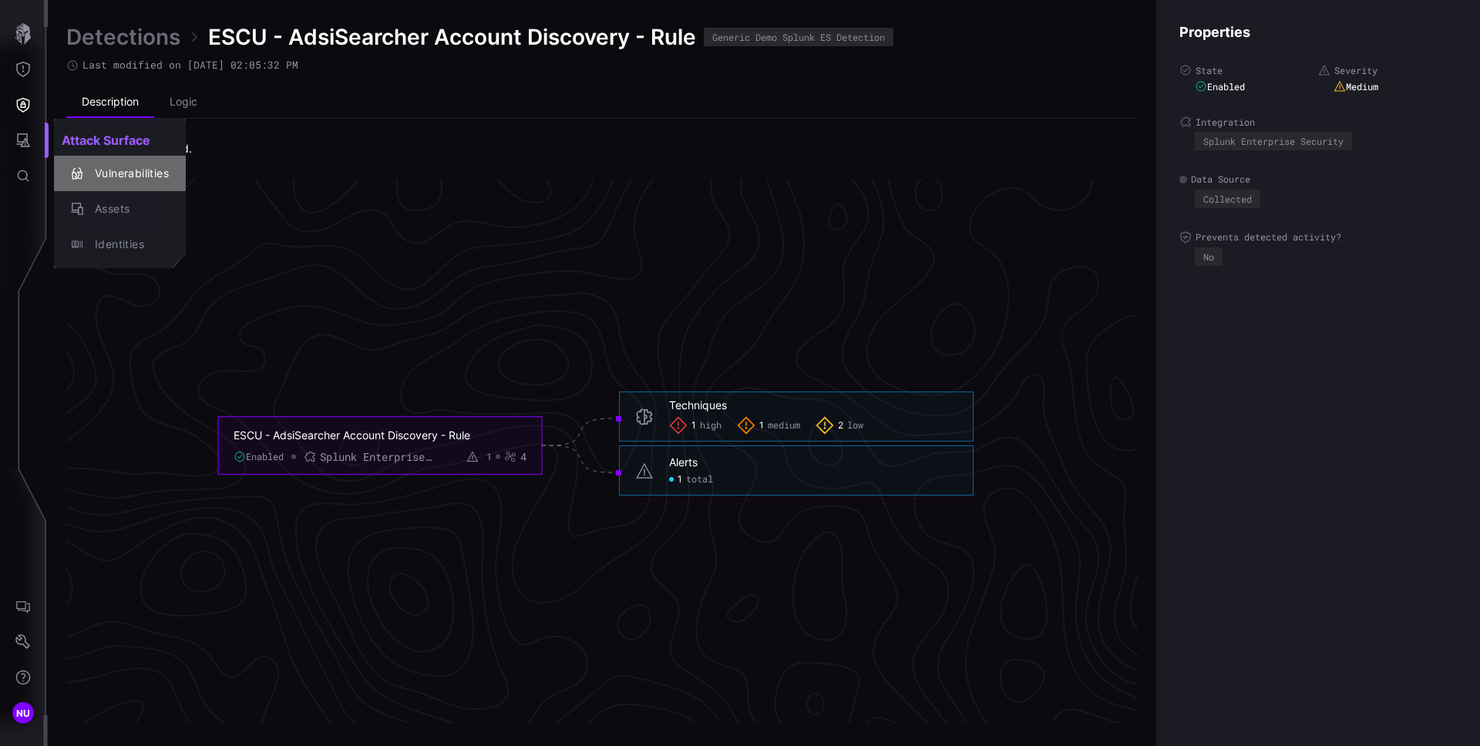
click at [96, 169] on div "Vulnerabilities" at bounding box center [128, 173] width 82 height 19
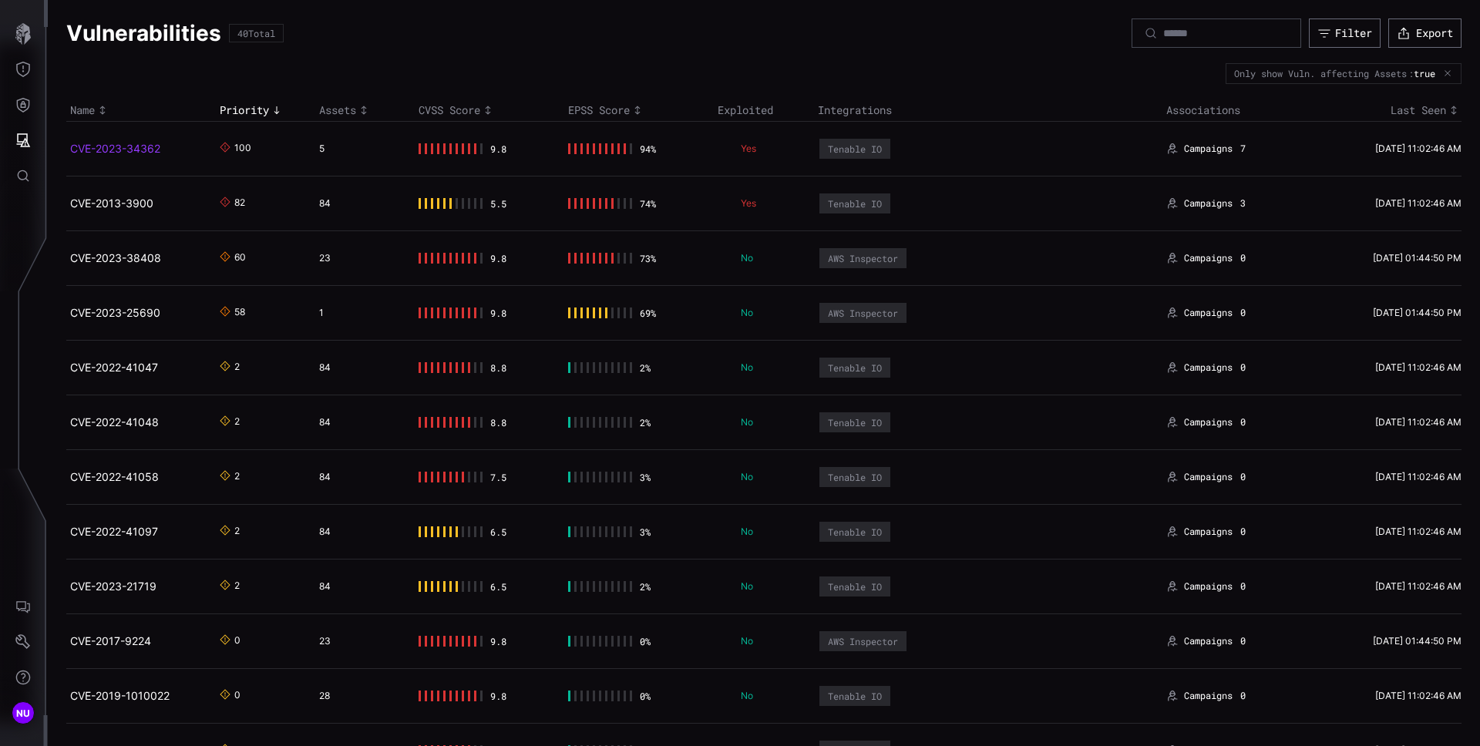
click at [107, 142] on link "CVE-2023-34362" at bounding box center [115, 148] width 90 height 13
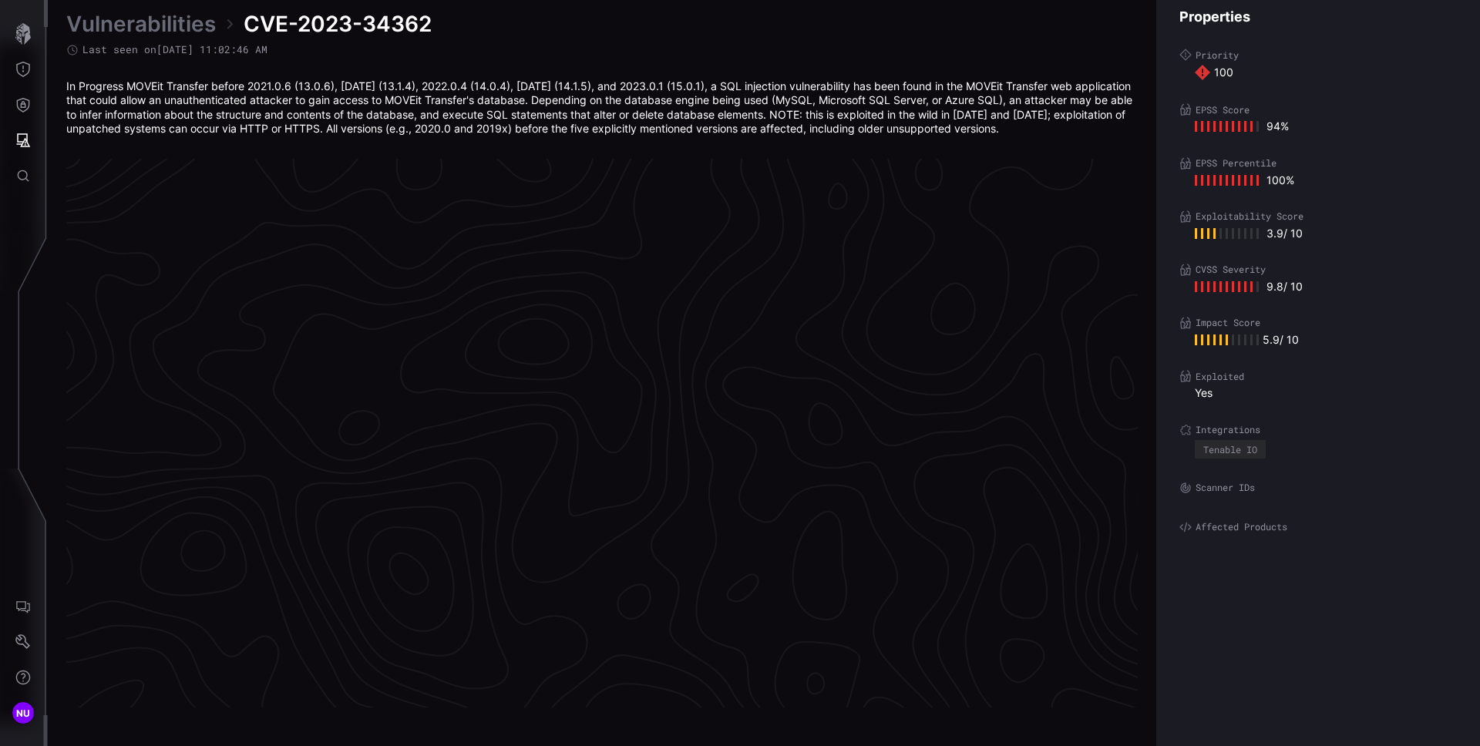
scroll to position [3200, 627]
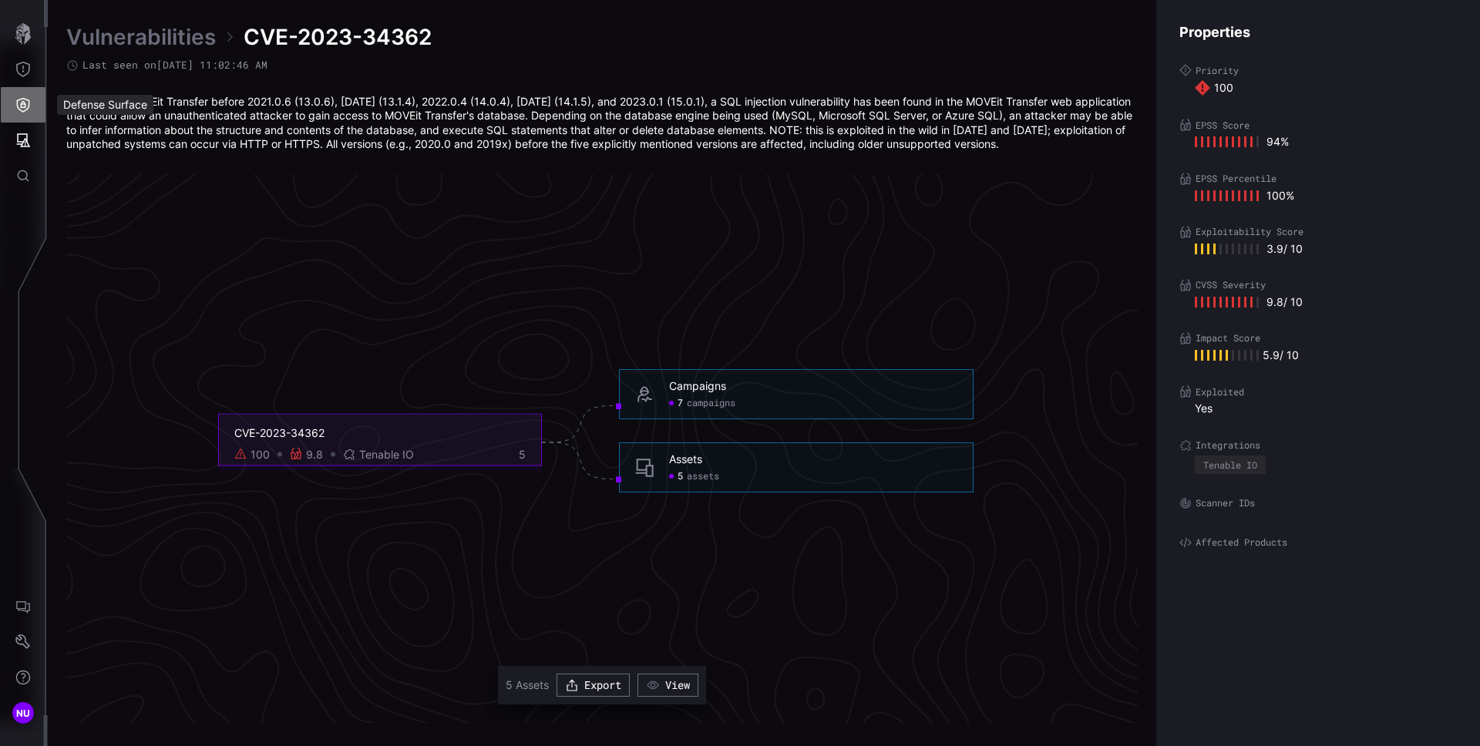
click at [20, 108] on icon "Defense Surface" at bounding box center [22, 104] width 15 height 15
